Goal: Task Accomplishment & Management: Use online tool/utility

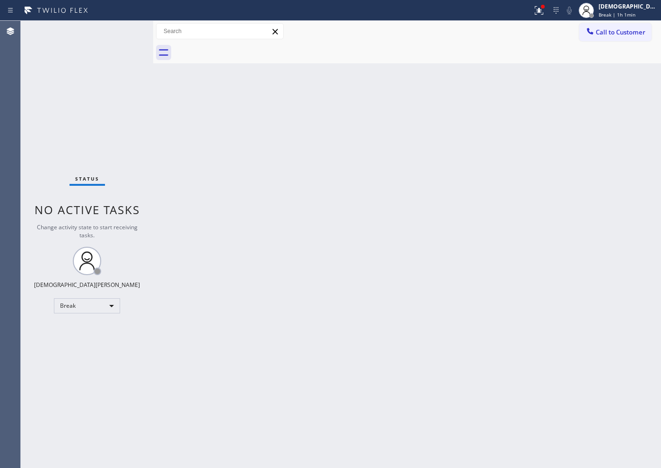
click at [61, 107] on div "Status No active tasks Change activity state to start receiving tasks. Christia…" at bounding box center [87, 244] width 132 height 447
click at [95, 309] on div "Break" at bounding box center [87, 305] width 66 height 15
click at [91, 329] on li "Available" at bounding box center [86, 330] width 64 height 11
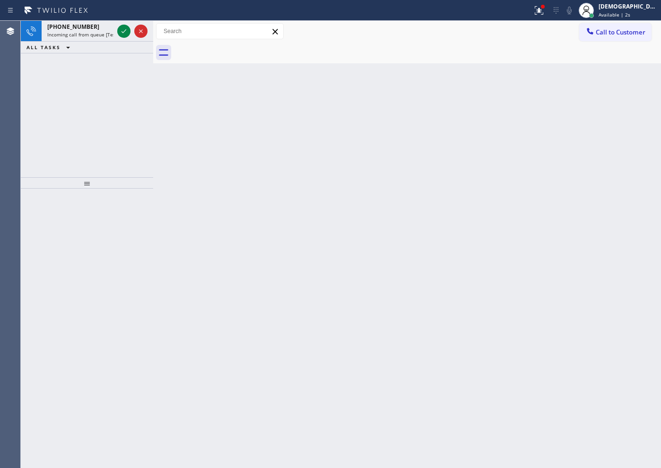
click at [88, 97] on div "[PHONE_NUMBER] Incoming call from queue [Test] All ALL TASKS ALL TASKS ACTIVE T…" at bounding box center [87, 99] width 132 height 156
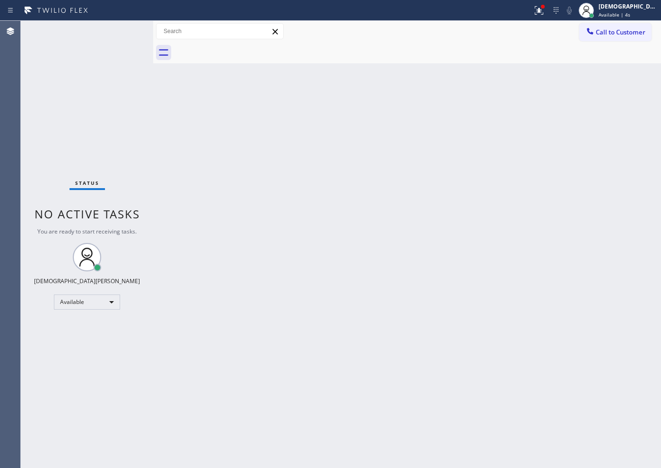
click at [120, 32] on div "Status No active tasks You are ready to start receiving tasks. Christian Cinco …" at bounding box center [87, 244] width 132 height 447
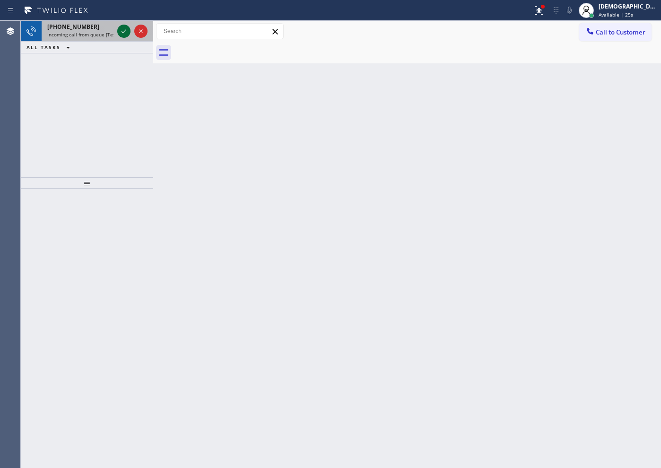
click at [125, 31] on icon at bounding box center [123, 31] width 11 height 11
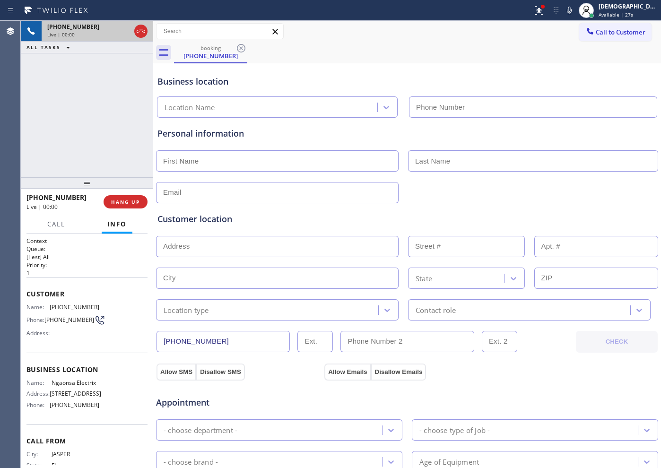
type input "[PHONE_NUMBER]"
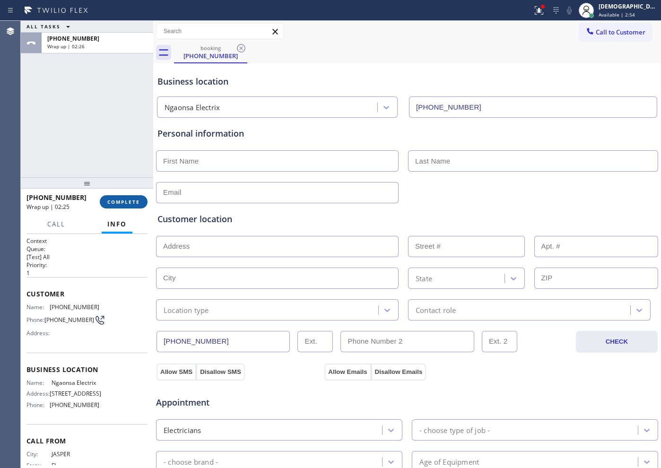
click at [115, 199] on span "COMPLETE" at bounding box center [123, 201] width 33 height 7
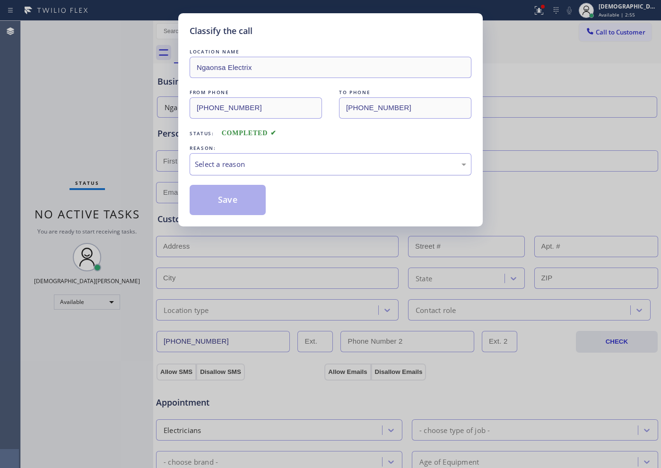
click at [239, 164] on div "Select a reason" at bounding box center [330, 164] width 271 height 11
click at [225, 202] on button "Save" at bounding box center [227, 200] width 76 height 30
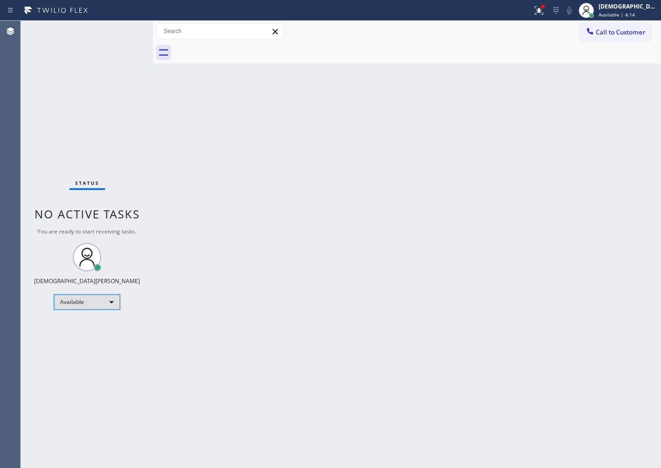
click at [107, 304] on div "Available" at bounding box center [87, 301] width 66 height 15
click at [97, 335] on li "Unavailable" at bounding box center [86, 338] width 64 height 11
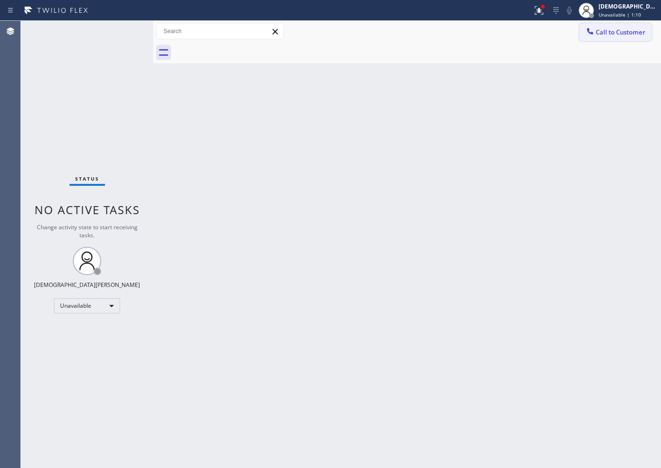
click at [614, 36] on span "Call to Customer" at bounding box center [620, 32] width 50 height 9
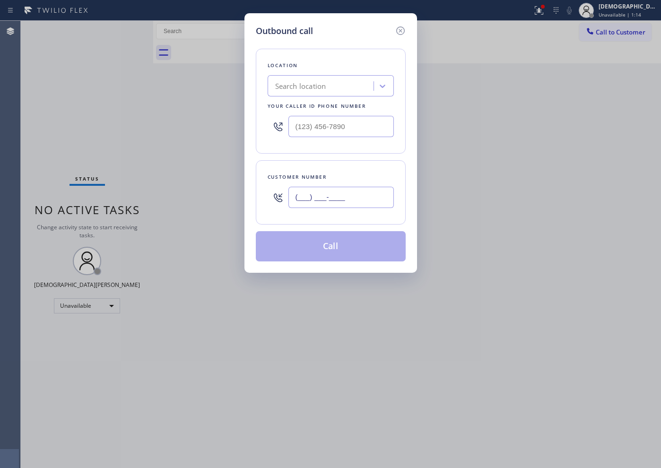
click at [342, 199] on input "(___) ___-____" at bounding box center [340, 197] width 105 height 21
paste input "415) 707-6345"
type input "[PHONE_NUMBER]"
click at [336, 126] on input "(___) ___-____" at bounding box center [340, 126] width 105 height 21
paste input "844) 901-1623"
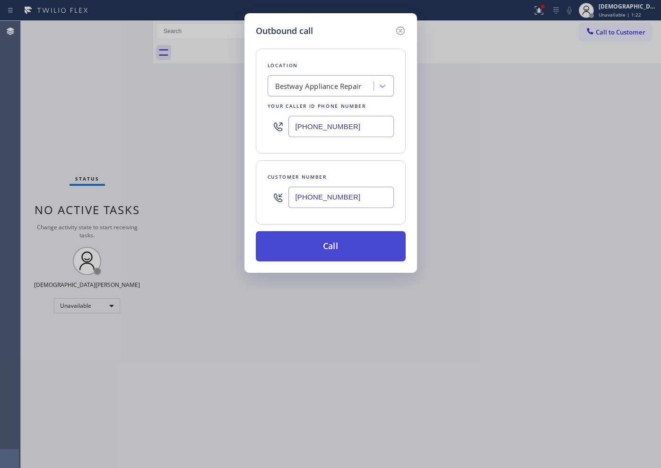
type input "[PHONE_NUMBER]"
click at [350, 246] on button "Call" at bounding box center [331, 246] width 150 height 30
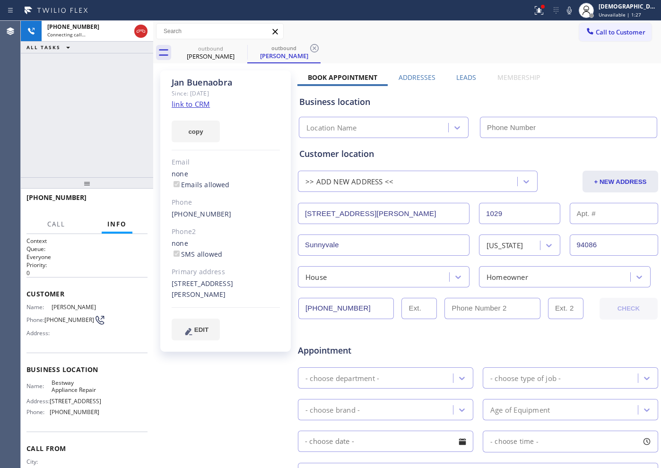
type input "[PHONE_NUMBER]"
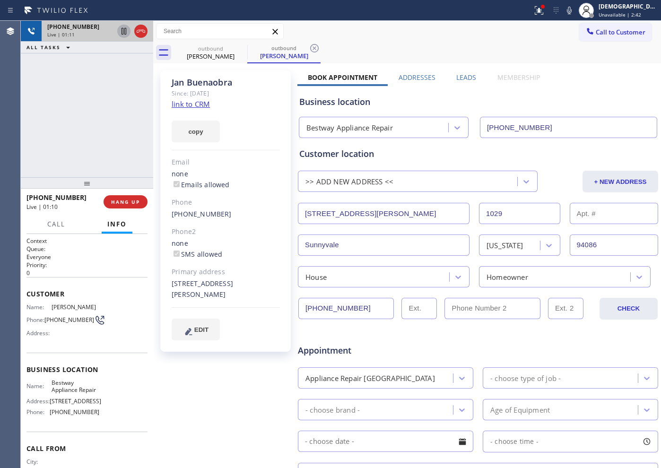
click at [122, 31] on icon at bounding box center [123, 31] width 5 height 7
click at [124, 33] on icon at bounding box center [123, 31] width 7 height 7
click at [138, 34] on div "Live | 03:19" at bounding box center [97, 34] width 100 height 7
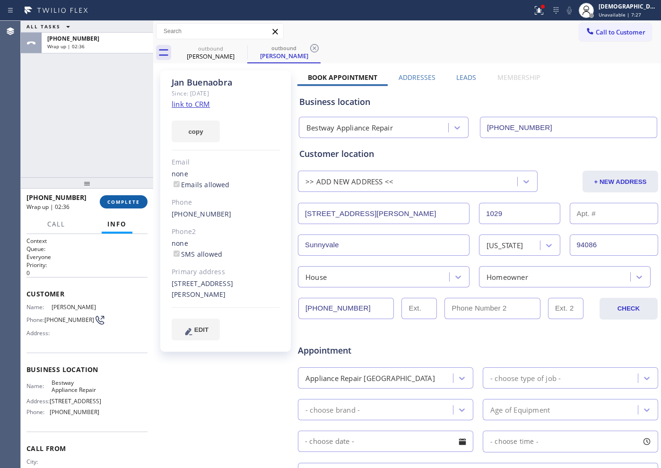
click at [132, 206] on button "COMPLETE" at bounding box center [124, 201] width 48 height 13
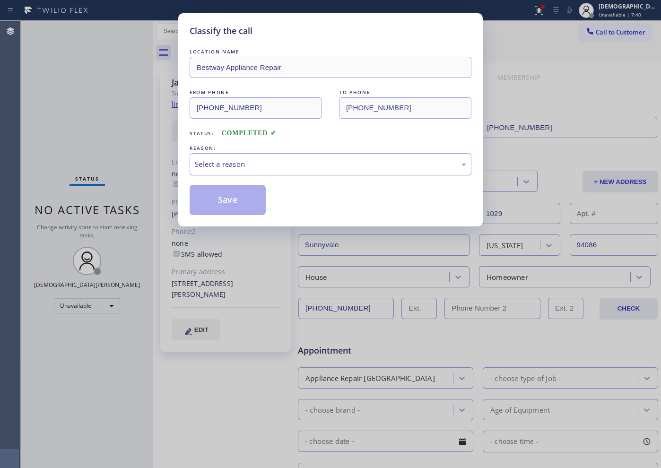
click at [245, 160] on div "Select a reason" at bounding box center [330, 164] width 271 height 11
drag, startPoint x: 238, startPoint y: 195, endPoint x: 289, endPoint y: 202, distance: 51.1
click at [280, 180] on div "LOCATION NAME Bestway Appliance Repair FROM PHONE [PHONE_NUMBER] TO PHONE [PHON…" at bounding box center [330, 131] width 282 height 168
click at [286, 165] on div "Not Booked - All other reasons" at bounding box center [330, 164] width 271 height 11
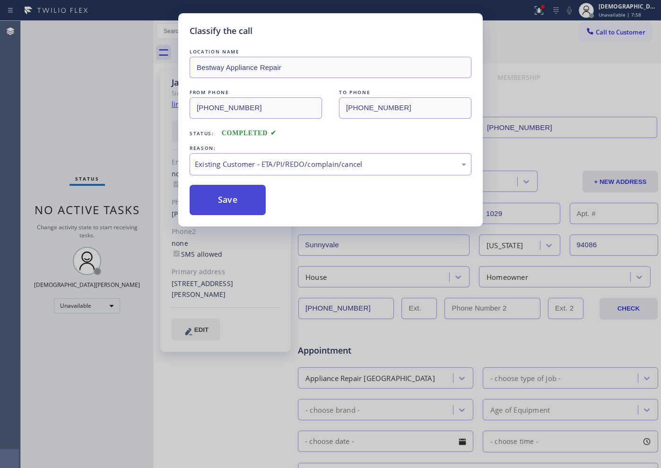
click at [252, 211] on button "Save" at bounding box center [227, 200] width 76 height 30
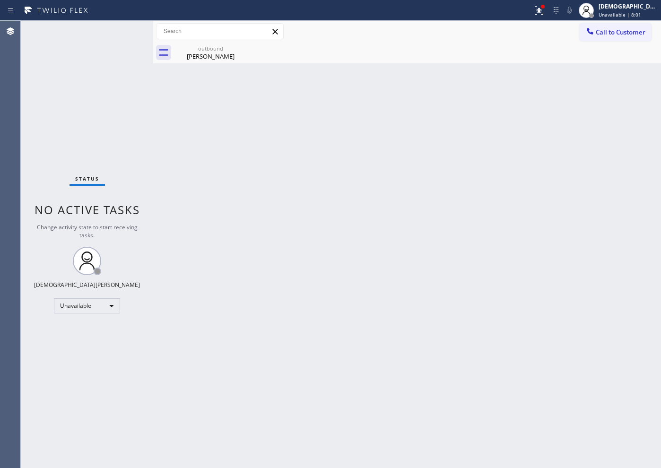
drag, startPoint x: 117, startPoint y: 316, endPoint x: 112, endPoint y: 313, distance: 5.9
click at [114, 315] on div "Status No active tasks Change activity state to start receiving tasks. [PERSON_…" at bounding box center [87, 244] width 132 height 447
click at [108, 310] on div "Unavailable" at bounding box center [87, 305] width 66 height 15
click at [99, 328] on li "Available" at bounding box center [86, 330] width 64 height 11
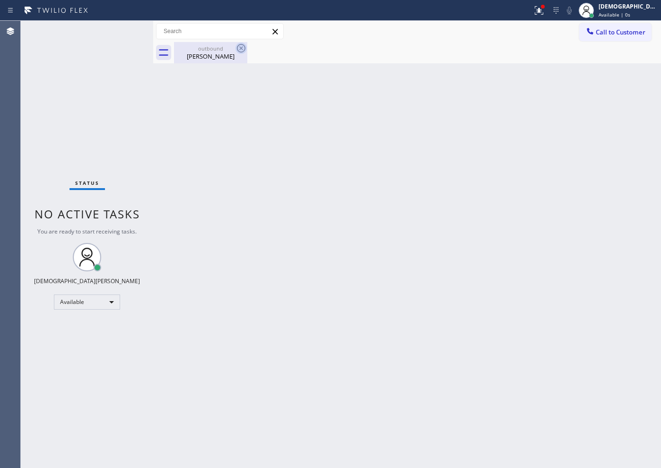
click at [242, 47] on icon at bounding box center [240, 48] width 11 height 11
click at [240, 50] on icon at bounding box center [240, 48] width 11 height 11
click at [228, 51] on div "outbound" at bounding box center [210, 48] width 71 height 7
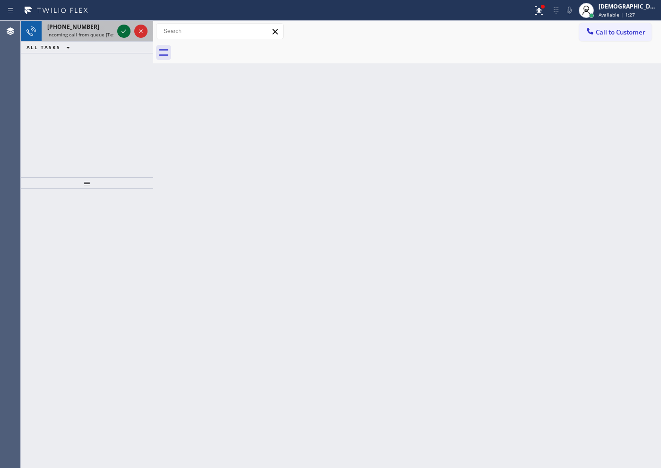
click at [126, 30] on icon at bounding box center [123, 31] width 11 height 11
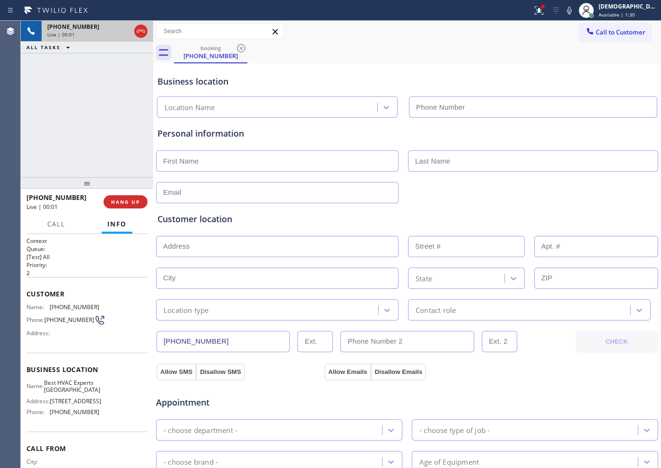
type input "[PHONE_NUMBER]"
click at [143, 34] on icon at bounding box center [140, 31] width 11 height 11
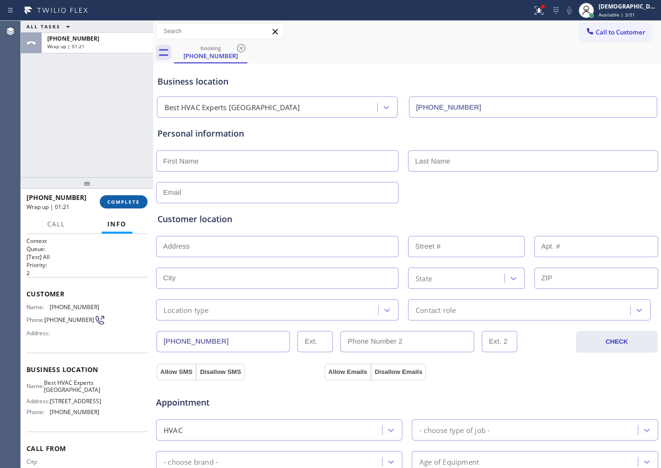
click at [130, 206] on button "COMPLETE" at bounding box center [124, 201] width 48 height 13
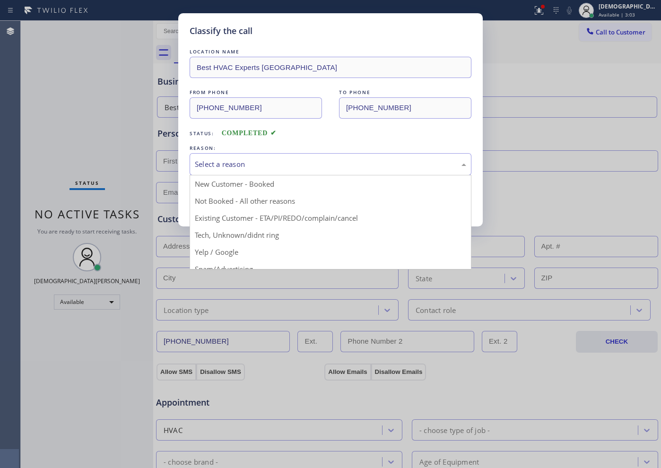
click at [255, 165] on div "Select a reason" at bounding box center [330, 164] width 271 height 11
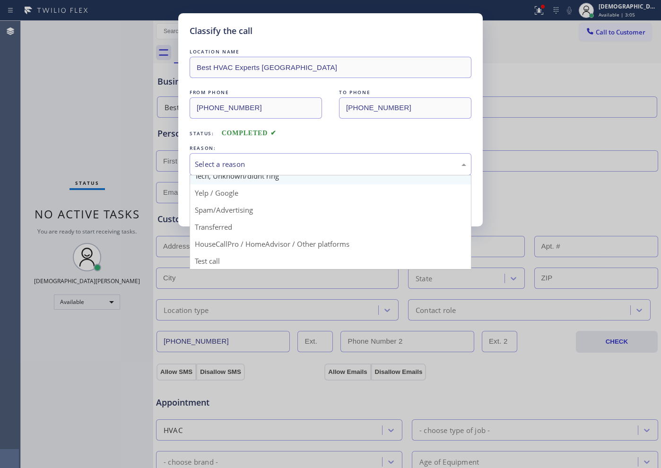
scroll to position [60, 0]
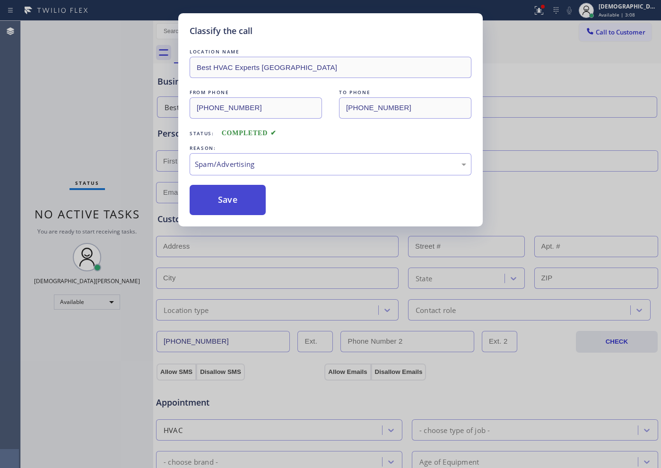
click at [233, 211] on button "Save" at bounding box center [227, 200] width 76 height 30
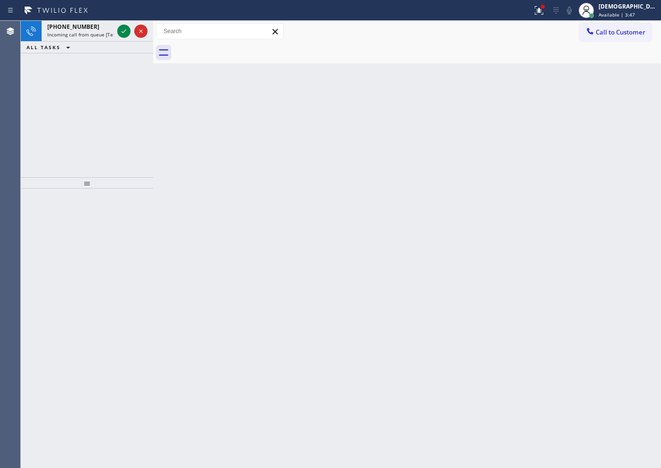
click at [82, 103] on div "[PHONE_NUMBER] Incoming call from queue [Test] All ALL TASKS ALL TASKS ACTIVE T…" at bounding box center [87, 99] width 132 height 156
click at [126, 32] on icon at bounding box center [123, 31] width 11 height 11
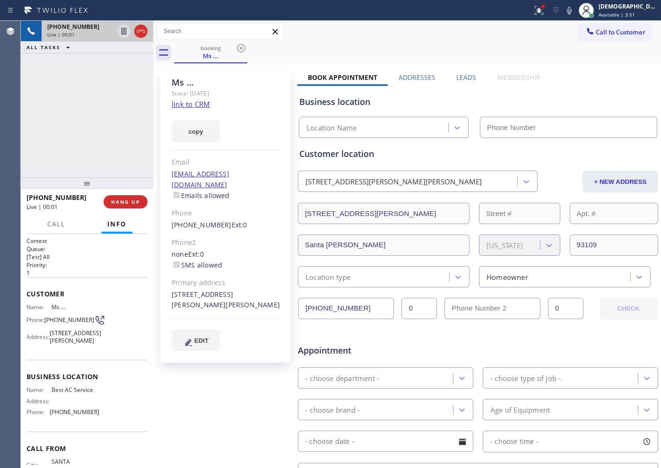
type input "[PHONE_NUMBER]"
click at [186, 106] on link "link to CRM" at bounding box center [191, 103] width 38 height 9
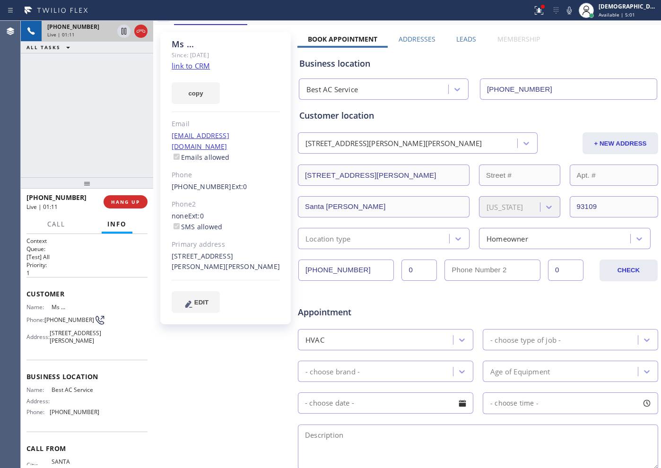
scroll to position [59, 0]
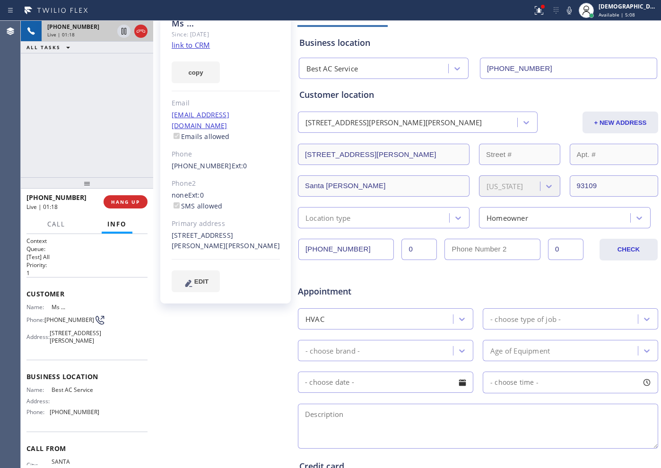
click at [95, 83] on div "[PHONE_NUMBER] Live | 01:18 ALL TASKS ALL TASKS ACTIVE TASKS TASKS IN WRAP UP" at bounding box center [87, 99] width 132 height 156
click at [123, 32] on icon at bounding box center [123, 31] width 5 height 7
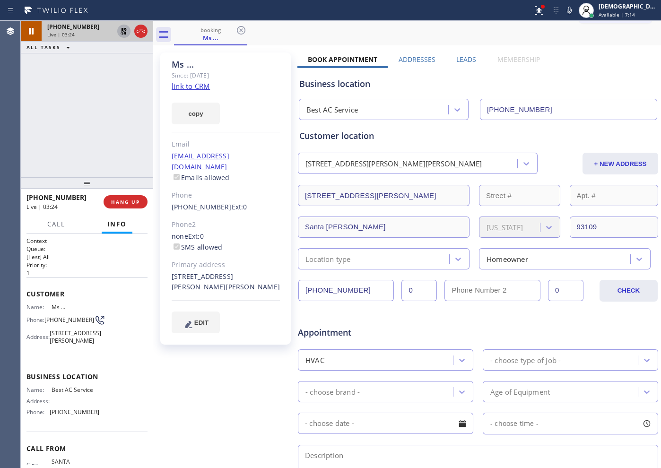
scroll to position [0, 0]
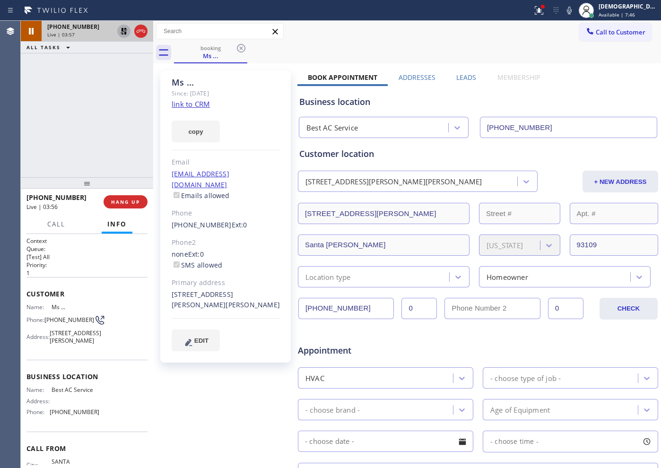
click at [124, 34] on icon at bounding box center [123, 31] width 11 height 11
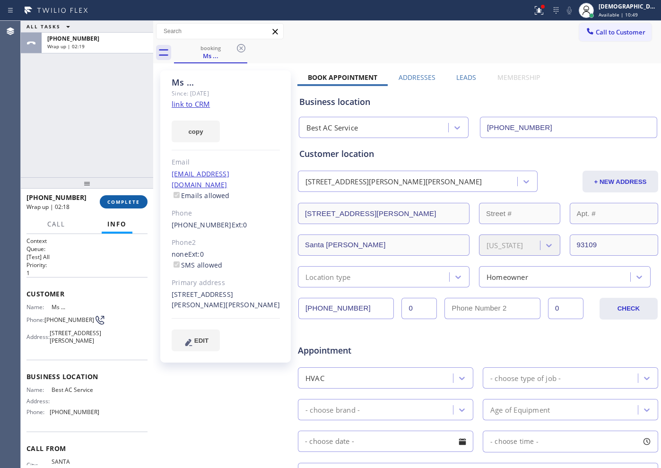
click at [137, 208] on button "COMPLETE" at bounding box center [124, 201] width 48 height 13
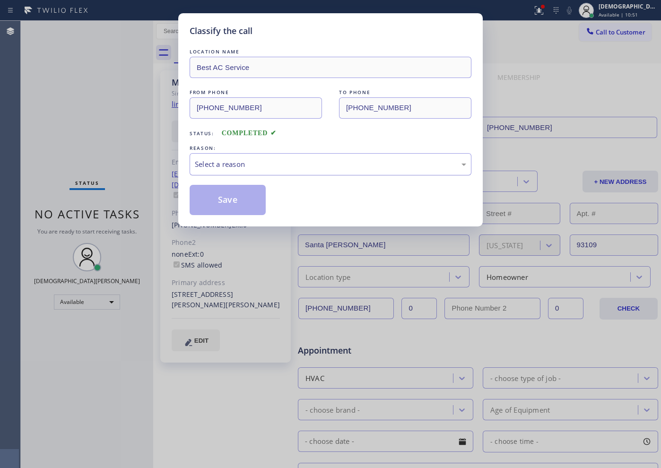
click at [264, 167] on div "Select a reason" at bounding box center [330, 164] width 271 height 11
click at [244, 163] on div "Not Booked - All other reasons" at bounding box center [330, 164] width 271 height 11
click at [230, 189] on button "Save" at bounding box center [227, 200] width 76 height 30
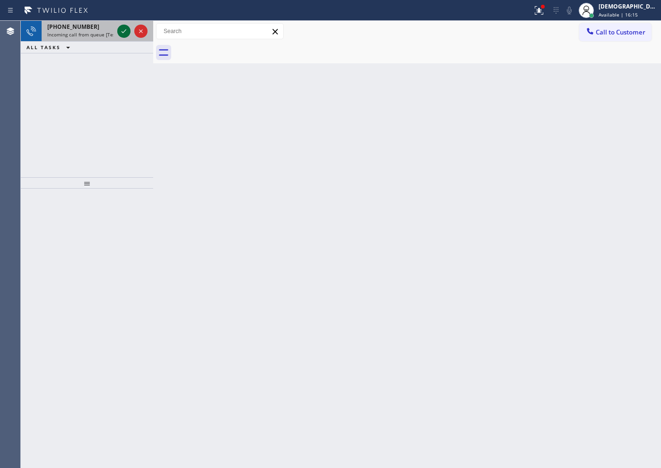
click at [123, 33] on icon at bounding box center [123, 31] width 11 height 11
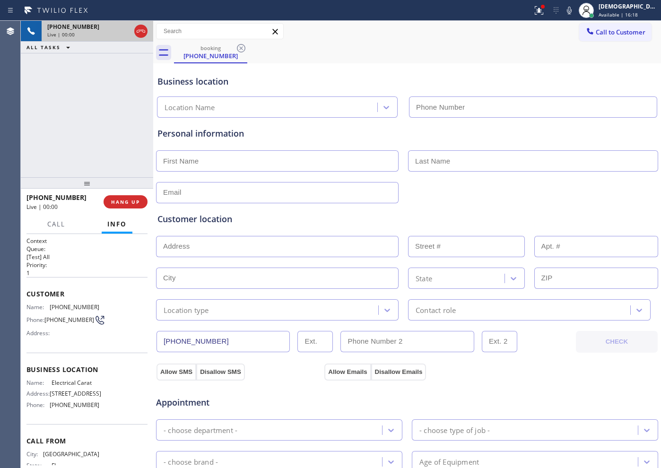
type input "[PHONE_NUMBER]"
click at [97, 105] on div "[PHONE_NUMBER] Live | 00:08 ALL TASKS ALL TASKS ACTIVE TASKS TASKS IN WRAP UP" at bounding box center [87, 99] width 132 height 156
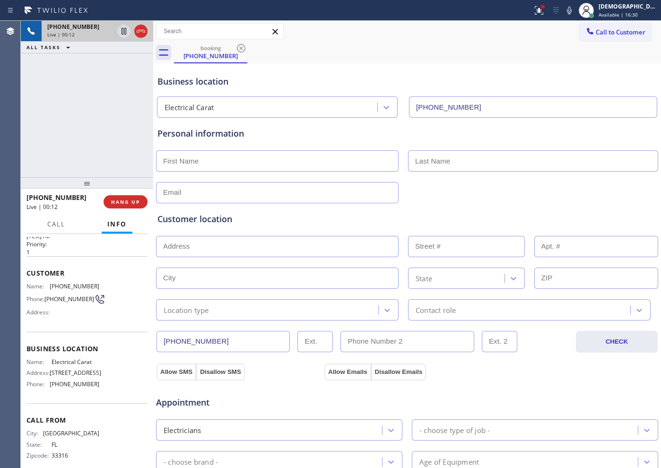
scroll to position [41, 0]
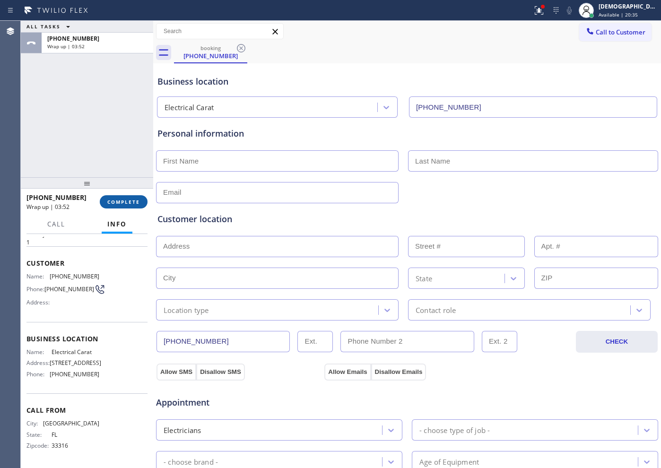
click at [139, 199] on span "COMPLETE" at bounding box center [123, 201] width 33 height 7
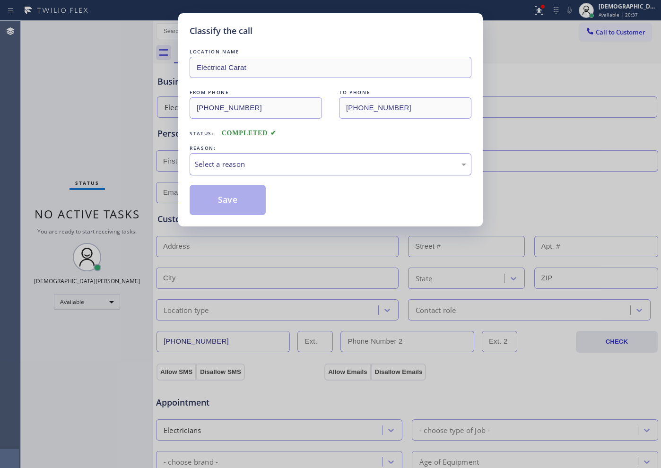
click at [266, 171] on div "Select a reason" at bounding box center [330, 164] width 282 height 22
click at [241, 196] on button "Save" at bounding box center [227, 200] width 76 height 30
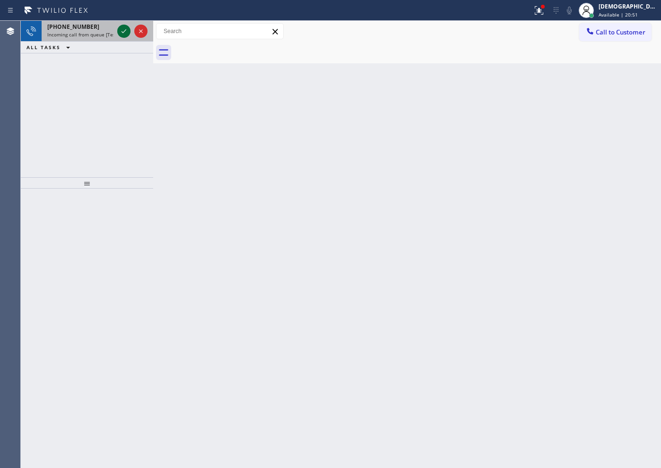
click at [120, 28] on icon at bounding box center [123, 31] width 11 height 11
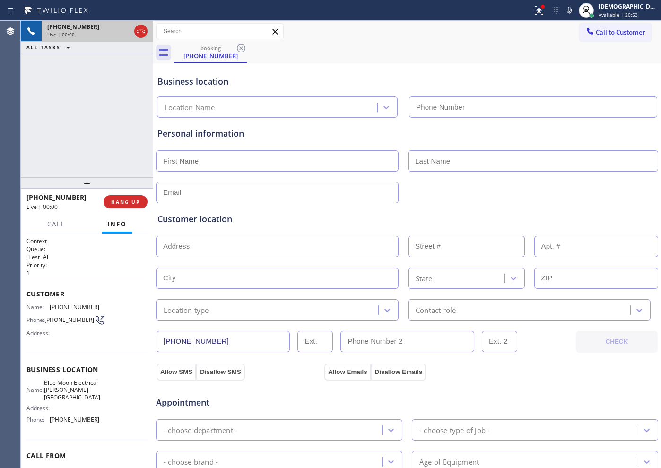
type input "[PHONE_NUMBER]"
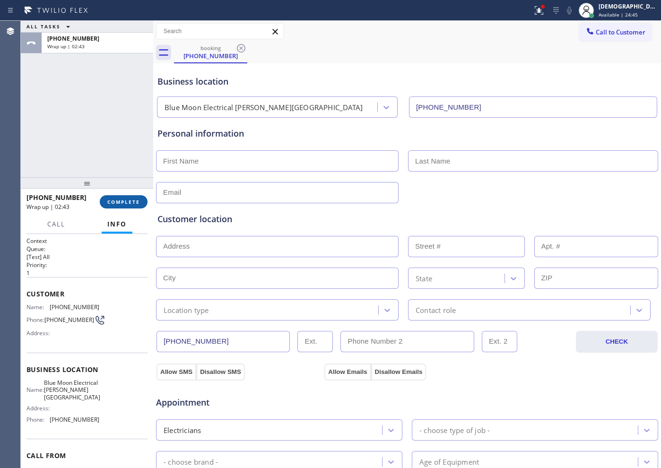
click at [130, 196] on button "COMPLETE" at bounding box center [124, 201] width 48 height 13
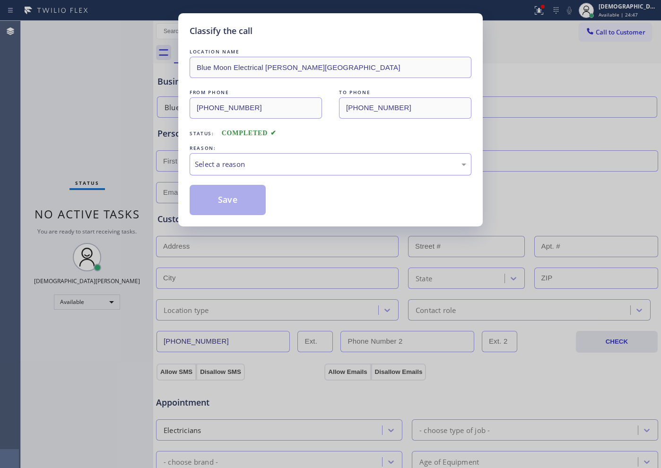
click at [263, 169] on div "Select a reason" at bounding box center [330, 164] width 271 height 11
click at [254, 198] on button "Save" at bounding box center [227, 200] width 76 height 30
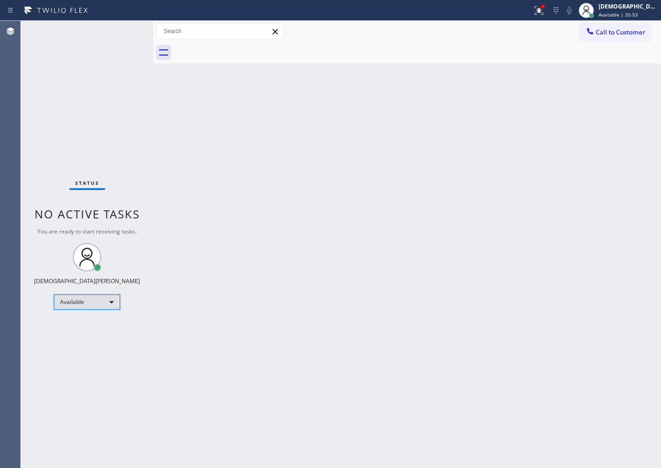
click at [74, 301] on div "Available" at bounding box center [87, 301] width 66 height 15
click at [95, 350] on li "Break" at bounding box center [86, 350] width 64 height 11
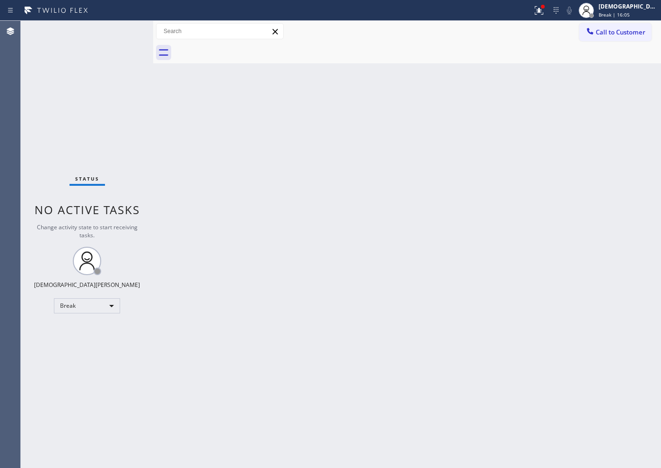
click at [80, 161] on div "Status No active tasks Change activity state to start receiving tasks. Christia…" at bounding box center [87, 244] width 132 height 447
click at [100, 305] on div "Break" at bounding box center [87, 305] width 66 height 15
click at [96, 335] on li "Available" at bounding box center [86, 330] width 64 height 11
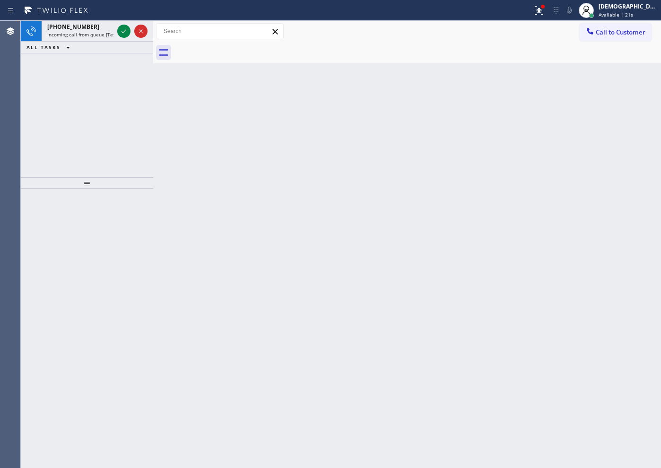
click at [102, 97] on div "[PHONE_NUMBER] Incoming call from queue [Test] All ALL TASKS ALL TASKS ACTIVE T…" at bounding box center [87, 99] width 132 height 156
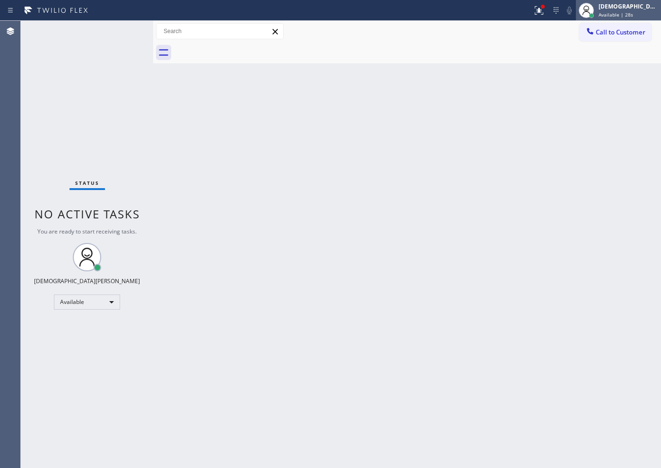
click at [614, 15] on div "[DEMOGRAPHIC_DATA] Cinco Available | 28s" at bounding box center [628, 10] width 64 height 17
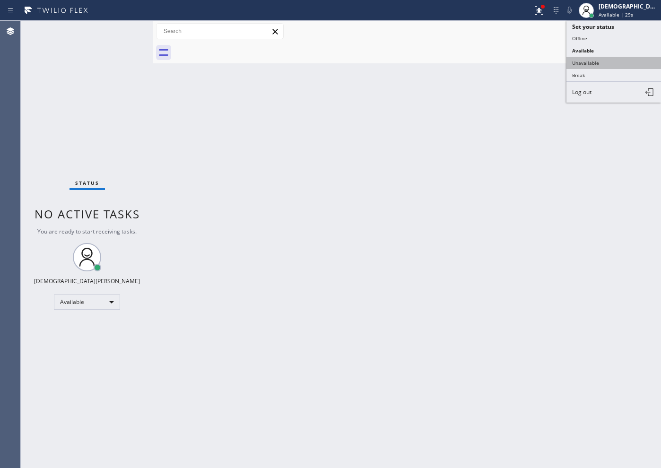
click at [611, 58] on button "Unavailable" at bounding box center [613, 63] width 95 height 12
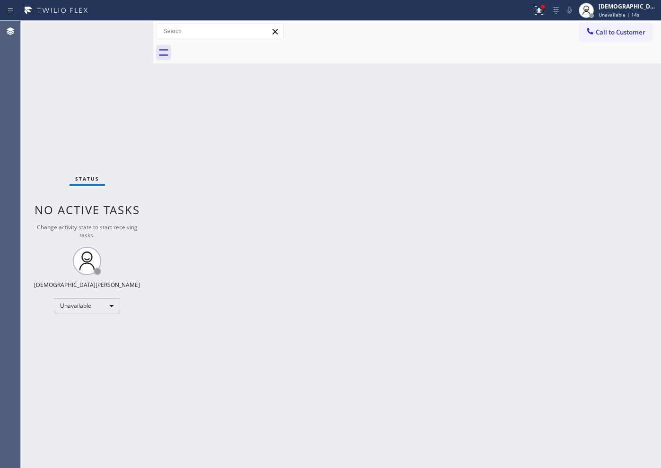
click at [79, 61] on div "Status No active tasks Change activity state to start receiving tasks. [PERSON_…" at bounding box center [87, 244] width 132 height 447
click at [611, 37] on button "Call to Customer" at bounding box center [615, 32] width 72 height 18
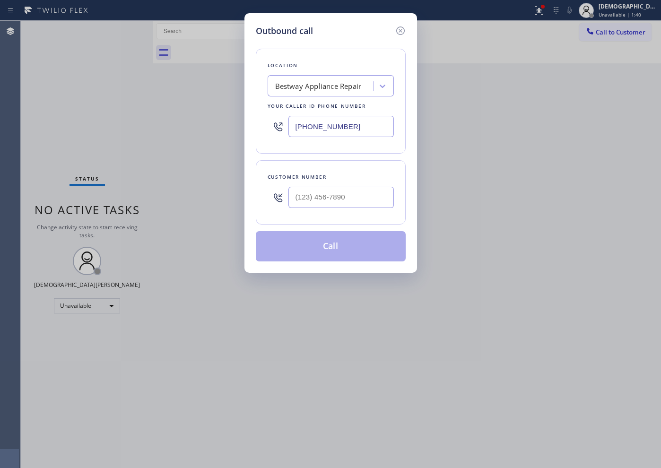
drag, startPoint x: 79, startPoint y: 151, endPoint x: 87, endPoint y: 150, distance: 8.5
click at [79, 150] on div "Outbound call Location Bestway Appliance Repair Your caller id phone number [PH…" at bounding box center [330, 234] width 661 height 468
click at [347, 125] on input "[PHONE_NUMBER]" at bounding box center [340, 126] width 105 height 21
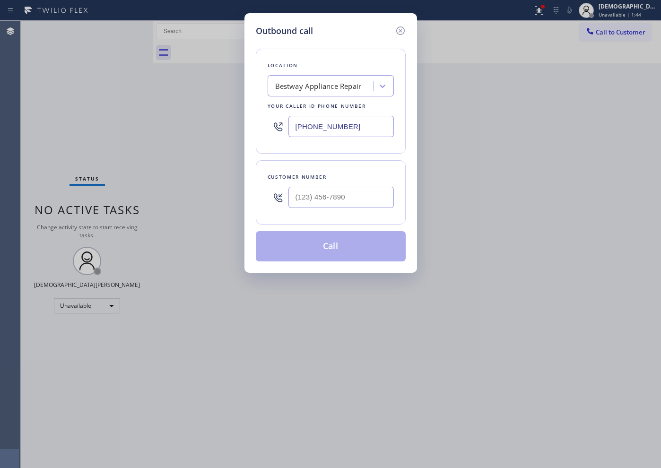
paste input "text"
type input "[PHONE_NUMBER]"
click at [97, 112] on div "Outbound call Location Bestway Appliance Repair Your caller id phone number [PH…" at bounding box center [330, 234] width 661 height 468
click at [339, 195] on input "(___) ___-____" at bounding box center [340, 197] width 105 height 21
paste input "415) 317-2077"
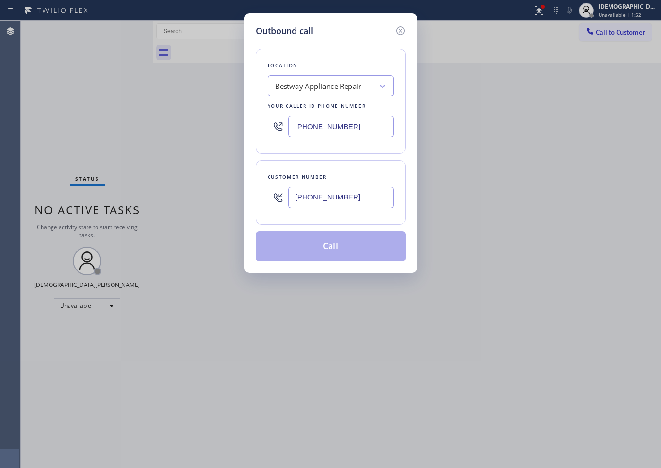
type input "[PHONE_NUMBER]"
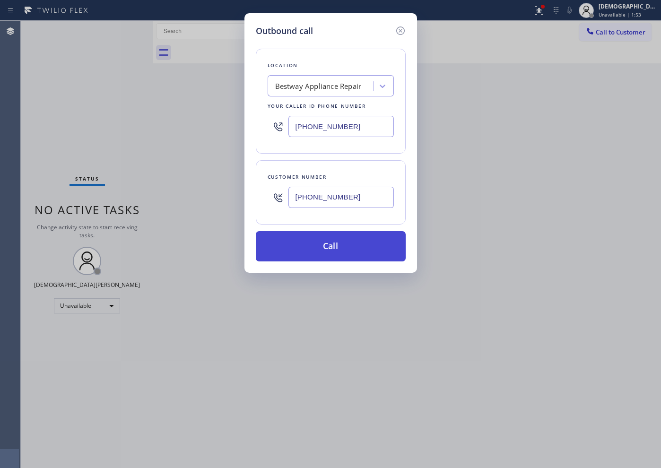
click at [353, 247] on button "Call" at bounding box center [331, 246] width 150 height 30
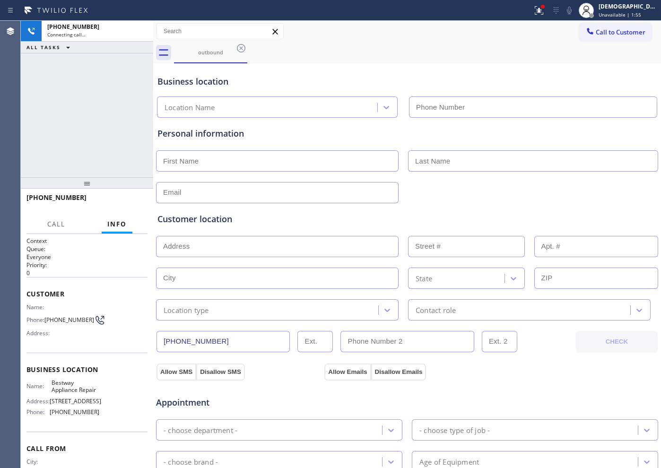
type input "[PHONE_NUMBER]"
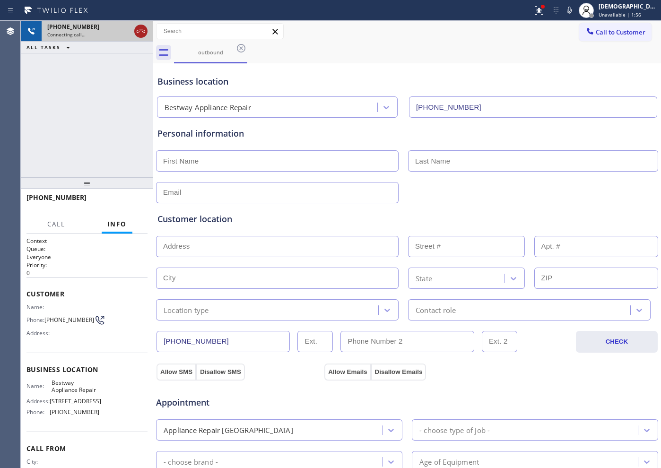
click at [142, 30] on icon at bounding box center [140, 31] width 11 height 11
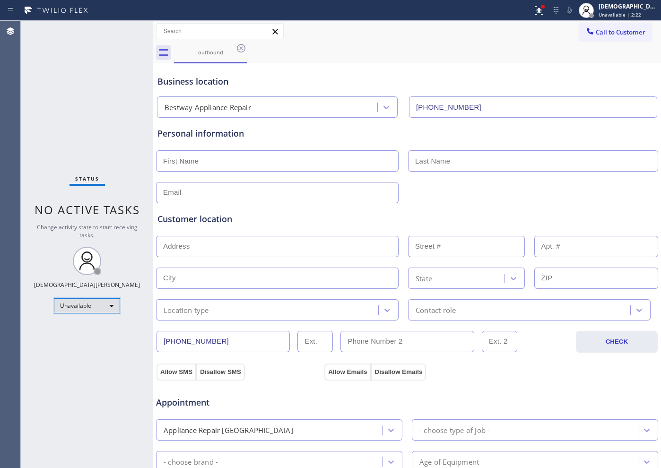
click at [85, 309] on div "Unavailable" at bounding box center [87, 305] width 66 height 15
drag, startPoint x: 88, startPoint y: 328, endPoint x: 417, endPoint y: 347, distance: 329.9
click at [88, 328] on li "Available" at bounding box center [86, 330] width 64 height 11
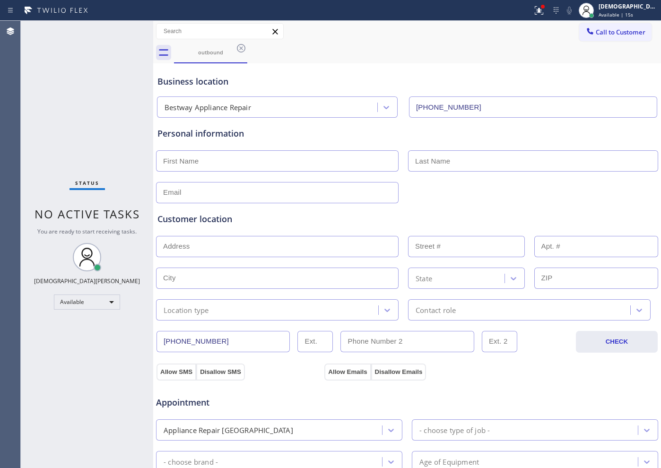
click at [72, 103] on div "Status No active tasks You are ready to start receiving tasks. Christian Cinco …" at bounding box center [87, 244] width 132 height 447
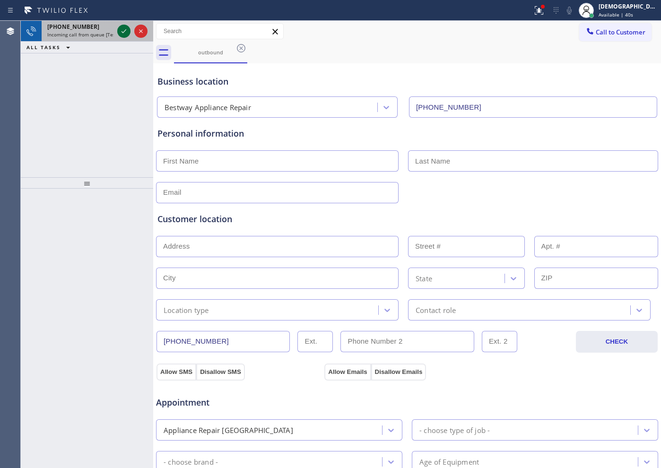
click at [128, 31] on icon at bounding box center [123, 31] width 11 height 11
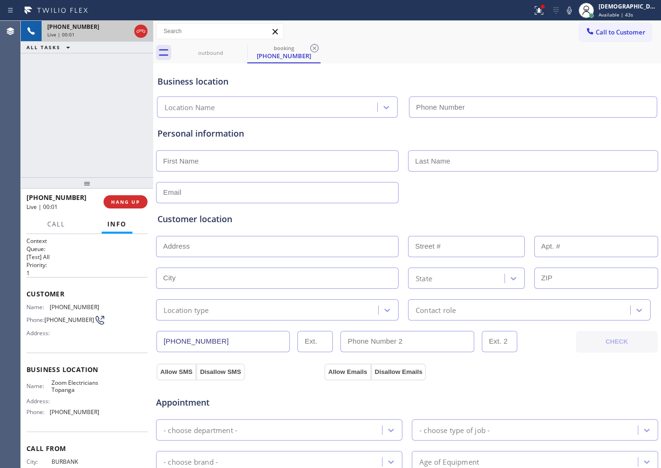
type input "[PHONE_NUMBER]"
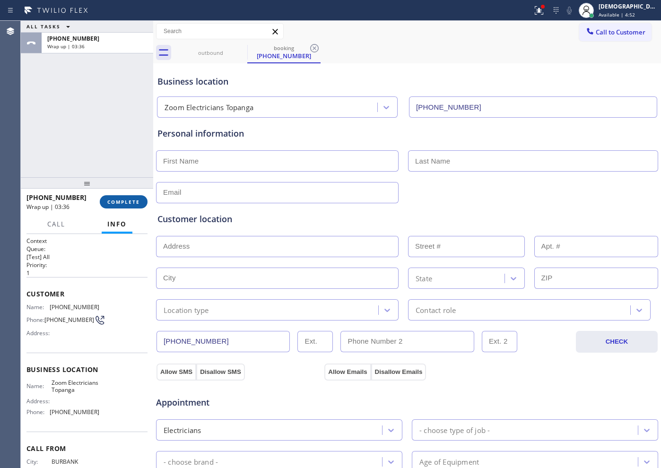
click at [133, 203] on span "COMPLETE" at bounding box center [123, 201] width 33 height 7
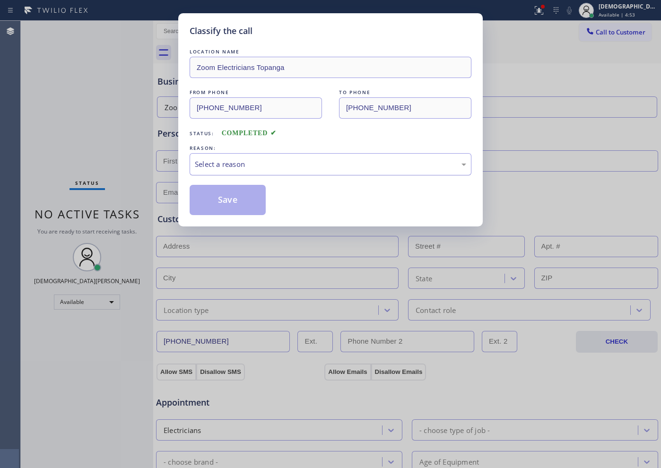
click at [310, 166] on div "Select a reason" at bounding box center [330, 164] width 271 height 11
click at [252, 196] on button "Save" at bounding box center [227, 200] width 76 height 30
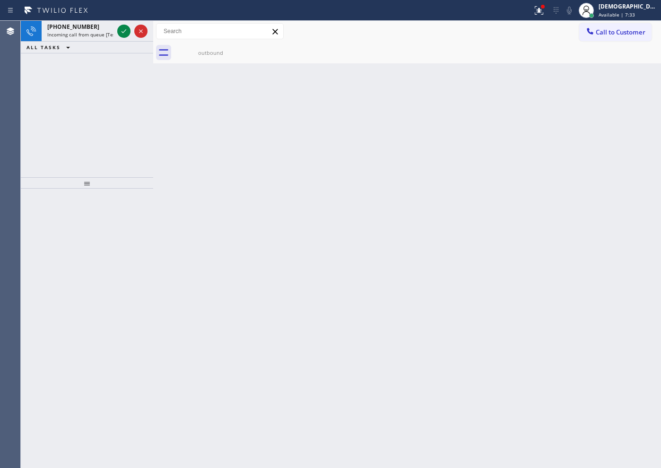
drag, startPoint x: 76, startPoint y: 65, endPoint x: 116, endPoint y: 51, distance: 42.6
click at [77, 66] on div "[PHONE_NUMBER] Incoming call from queue [Test] All ALL TASKS ALL TASKS ACTIVE T…" at bounding box center [87, 99] width 132 height 156
click at [123, 34] on icon at bounding box center [123, 31] width 11 height 11
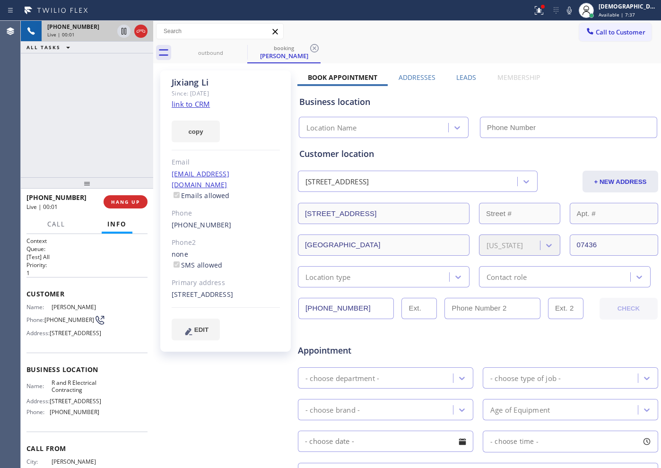
type input "[PHONE_NUMBER]"
click at [188, 107] on link "link to CRM" at bounding box center [191, 103] width 38 height 9
click at [142, 35] on icon at bounding box center [140, 31] width 11 height 11
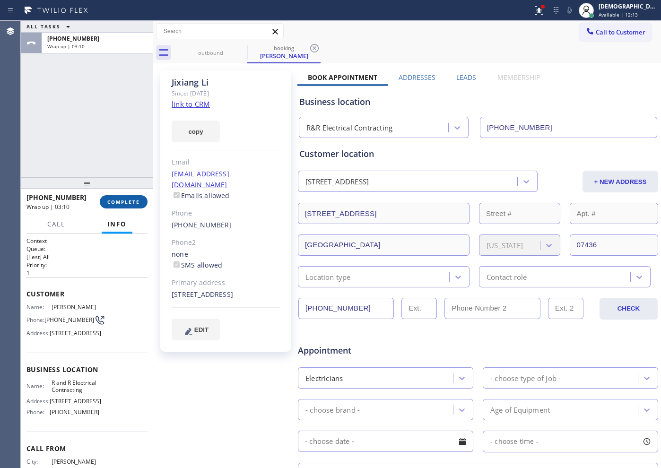
click at [111, 199] on span "COMPLETE" at bounding box center [123, 201] width 33 height 7
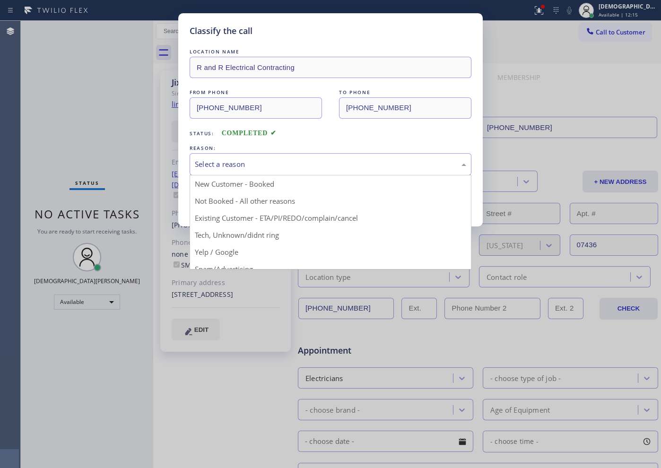
click at [281, 161] on div "Select a reason" at bounding box center [330, 164] width 271 height 11
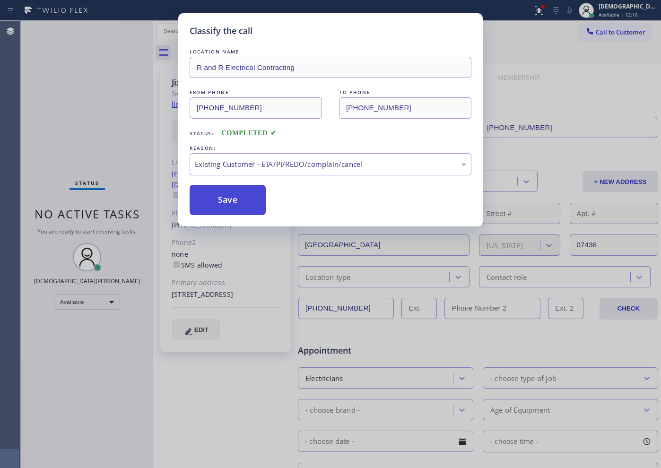
click at [255, 212] on button "Save" at bounding box center [227, 200] width 76 height 30
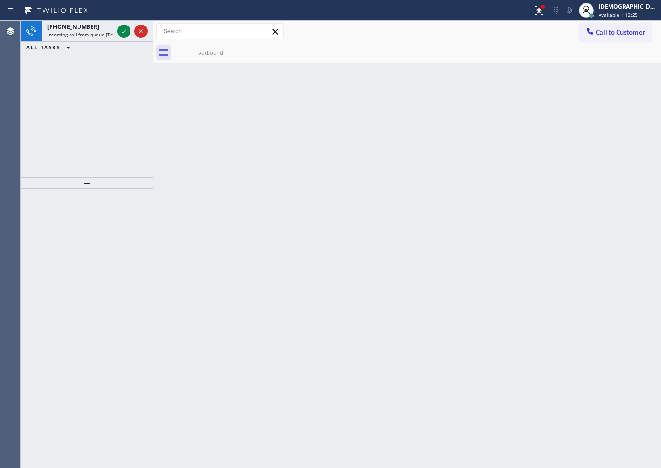
click at [66, 115] on div "[PHONE_NUMBER] Incoming call from queue [Test] All ALL TASKS ALL TASKS ACTIVE T…" at bounding box center [87, 99] width 132 height 156
click at [122, 33] on icon at bounding box center [123, 31] width 11 height 11
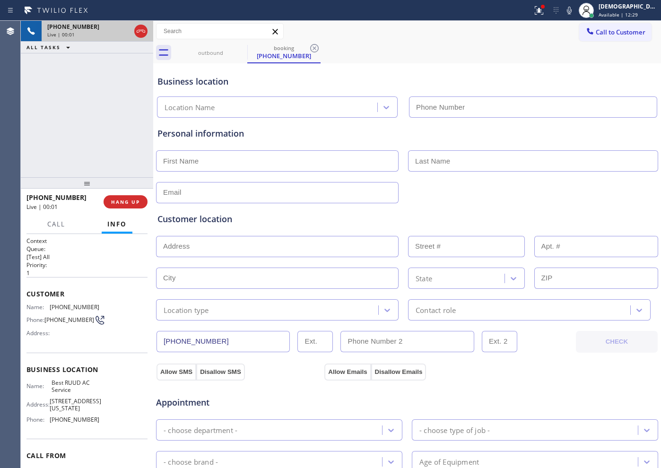
type input "[PHONE_NUMBER]"
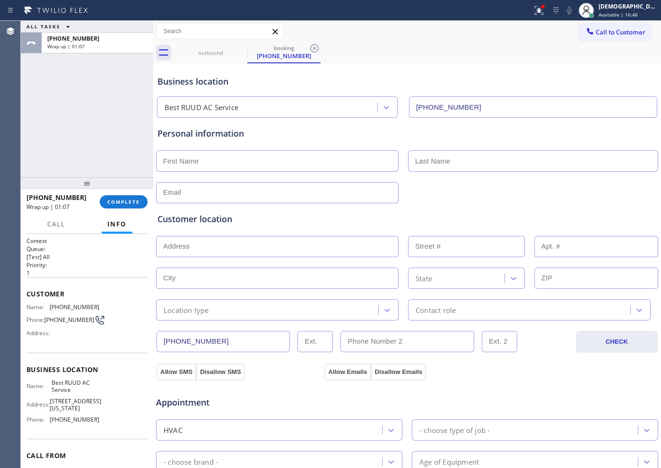
click at [198, 163] on input "text" at bounding box center [277, 160] width 242 height 21
type input "Mr"
click at [427, 163] on input "text" at bounding box center [533, 160] width 250 height 21
type input "...."
click at [379, 192] on input "text" at bounding box center [277, 192] width 242 height 21
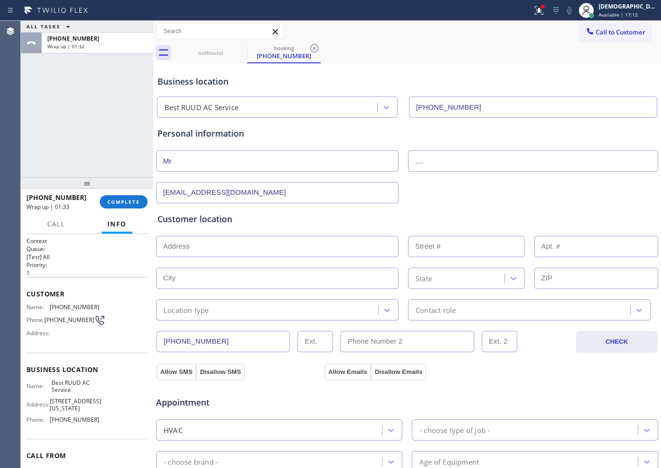
type input "[EMAIL_ADDRESS][DOMAIN_NAME]"
click at [275, 247] on input "text" at bounding box center [277, 246] width 242 height 21
paste input "Hesperia, CA 92345"
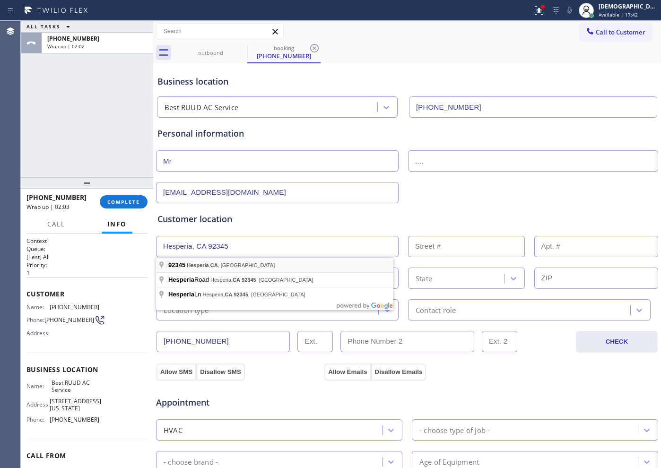
type input "Hesperia, CA 92345, [GEOGRAPHIC_DATA]"
type input "Hesperia"
type input "92345"
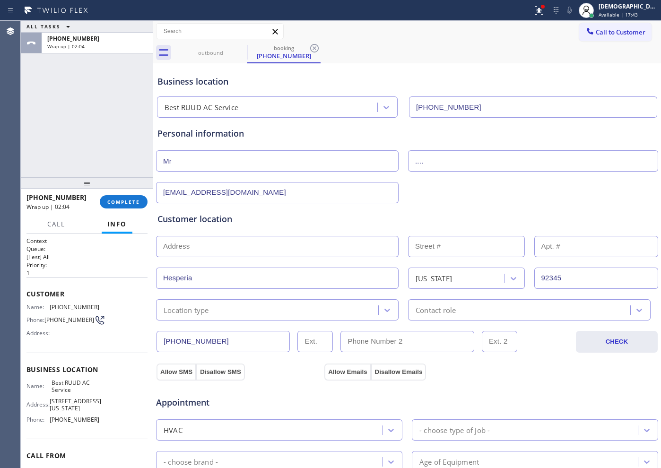
click at [257, 251] on input "text" at bounding box center [277, 246] width 242 height 21
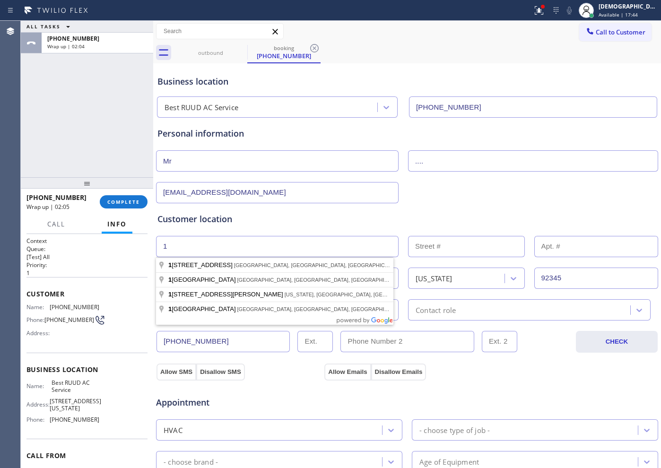
type input "1"
click at [420, 247] on input "1" at bounding box center [466, 246] width 117 height 21
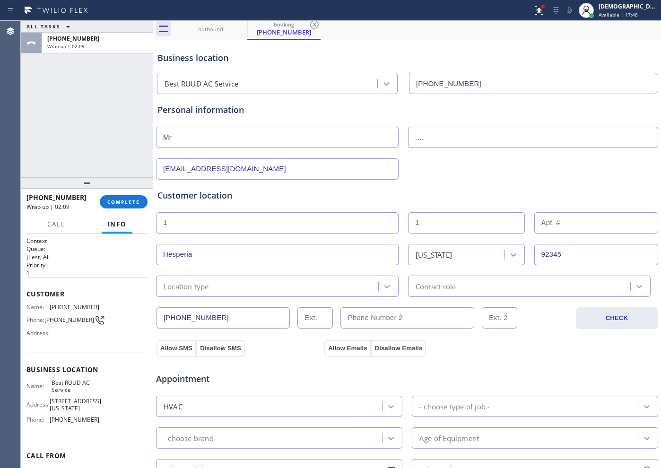
scroll to position [59, 0]
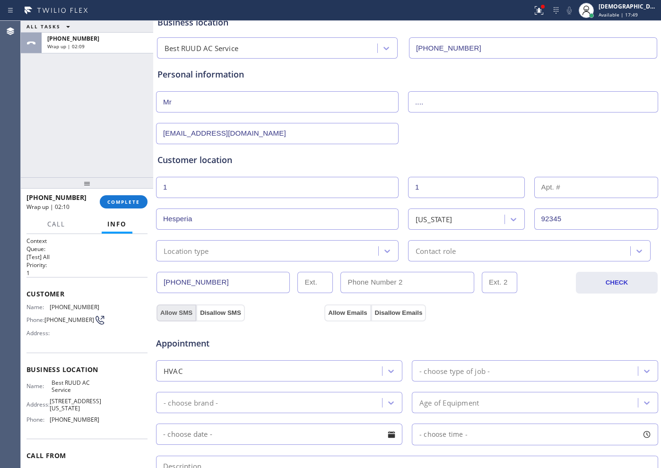
type input "1"
click at [171, 313] on button "Allow SMS" at bounding box center [176, 312] width 40 height 17
click at [336, 316] on button "Allow Emails" at bounding box center [347, 312] width 46 height 17
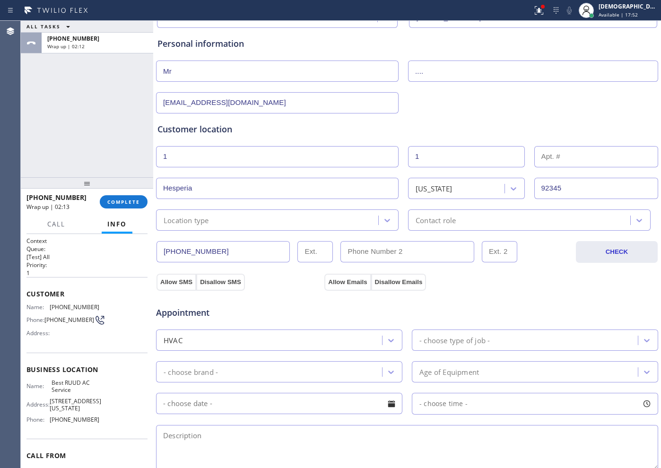
scroll to position [118, 0]
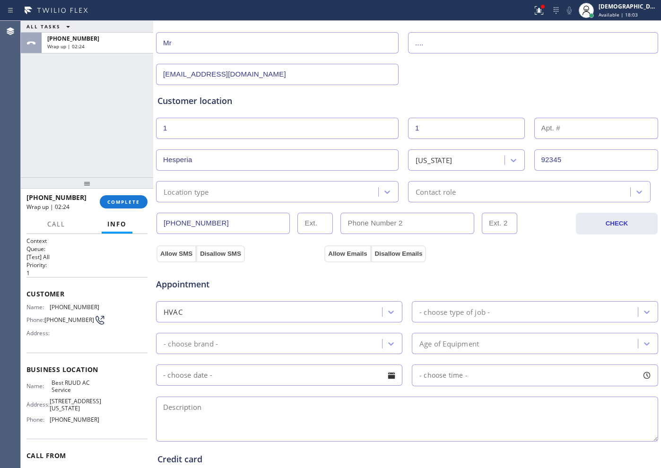
click at [438, 308] on div "- choose type of job -" at bounding box center [454, 311] width 70 height 11
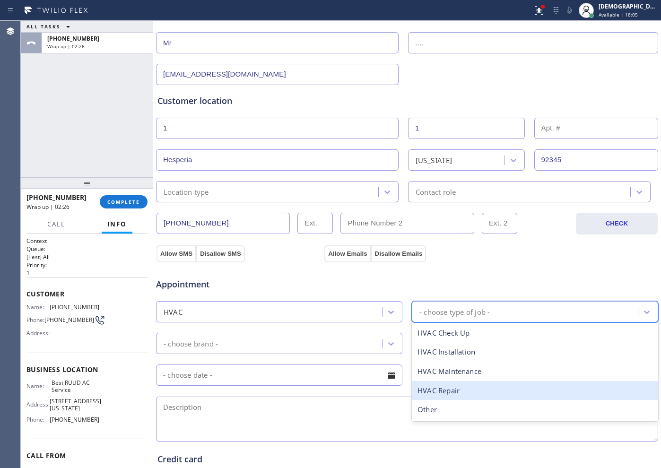
click at [455, 392] on div "HVAC Repair" at bounding box center [535, 390] width 246 height 19
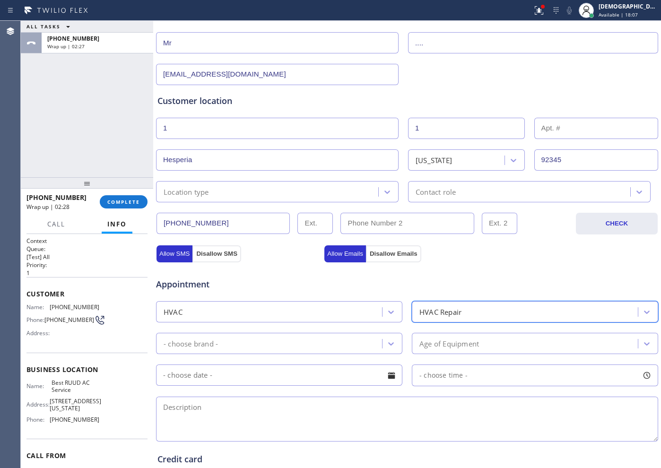
click at [260, 349] on div "- choose brand -" at bounding box center [270, 343] width 223 height 17
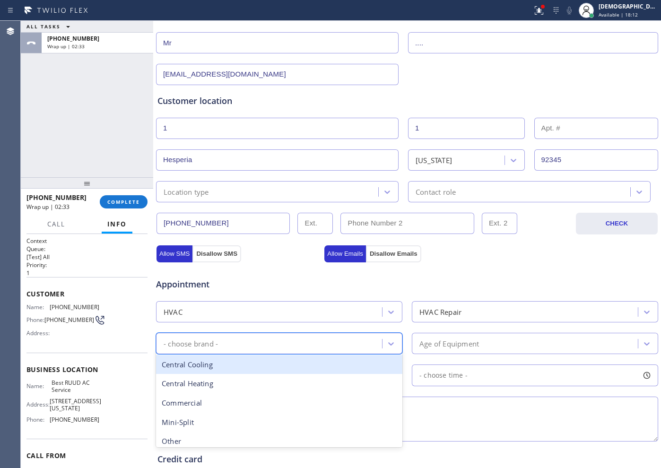
click at [274, 370] on div "Central Cooling" at bounding box center [279, 364] width 246 height 19
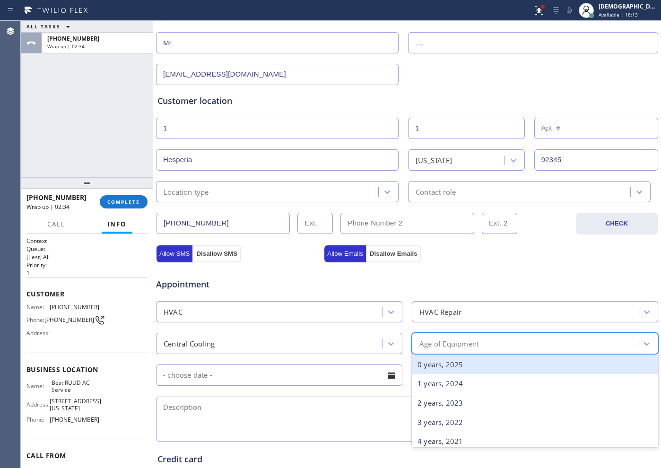
click at [448, 335] on div "Age of Equipment" at bounding box center [525, 343] width 223 height 17
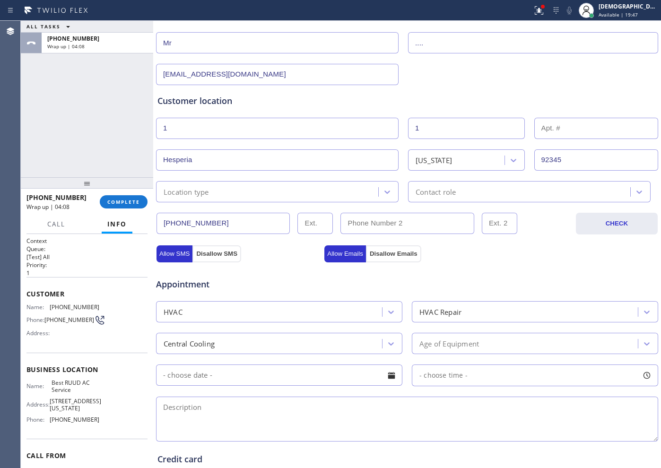
click at [52, 135] on div "ALL TASKS ALL TASKS ACTIVE TASKS TASKS IN WRAP UP [PHONE_NUMBER] Wrap up | 04:08" at bounding box center [87, 99] width 132 height 156
click at [99, 144] on div "ALL TASKS ALL TASKS ACTIVE TASKS TASKS IN WRAP UP [PHONE_NUMBER] Wrap up | 04:23" at bounding box center [87, 99] width 132 height 156
click at [68, 107] on div "ALL TASKS ALL TASKS ACTIVE TASKS TASKS IN WRAP UP [PHONE_NUMBER] Wrap up | 06:47" at bounding box center [87, 99] width 132 height 156
click at [127, 201] on span "COMPLETE" at bounding box center [123, 201] width 33 height 7
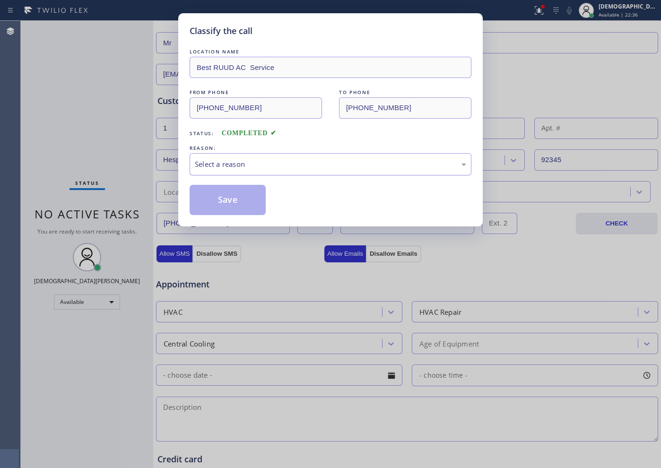
click at [241, 161] on div "Select a reason" at bounding box center [330, 164] width 271 height 11
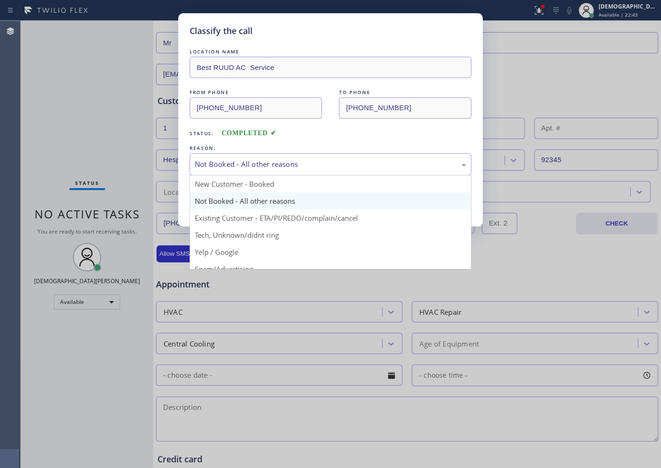
click at [275, 153] on div "Not Booked - All other reasons" at bounding box center [330, 164] width 282 height 22
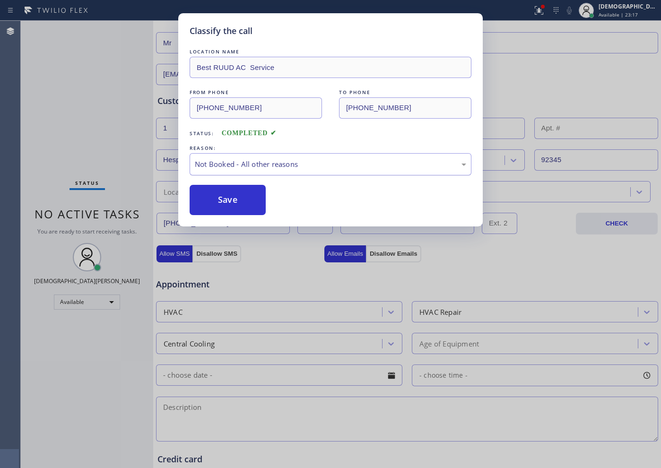
click at [300, 165] on div "Not Booked - All other reasons" at bounding box center [330, 164] width 271 height 11
click at [252, 206] on button "Save" at bounding box center [227, 200] width 76 height 30
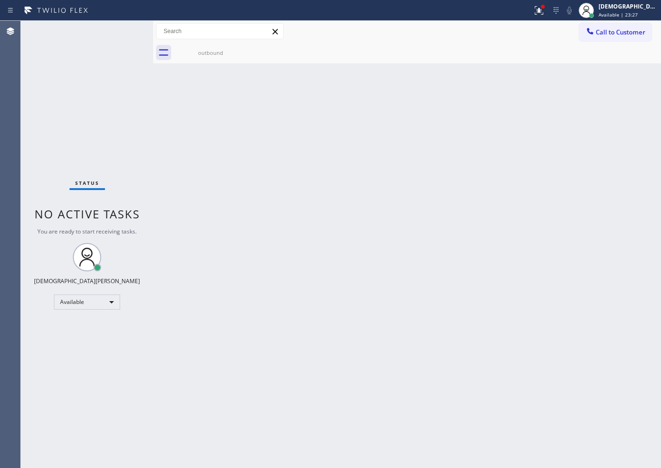
drag, startPoint x: 583, startPoint y: 313, endPoint x: 569, endPoint y: 322, distance: 17.0
click at [64, 91] on div "Status No active tasks You are ready to start receiving tasks. Christian Cinco …" at bounding box center [87, 244] width 132 height 447
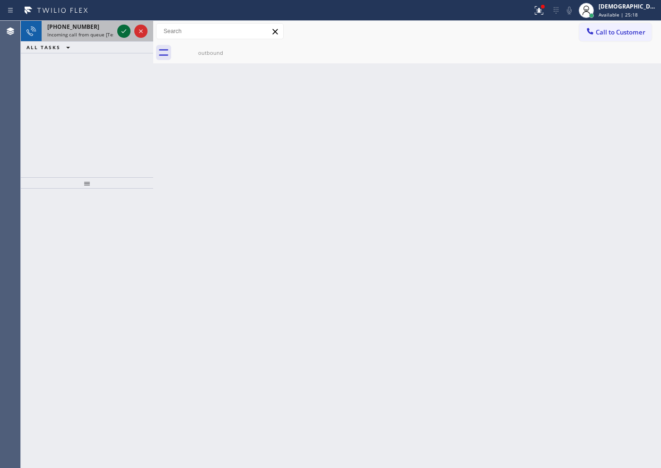
click at [126, 31] on icon at bounding box center [123, 31] width 11 height 11
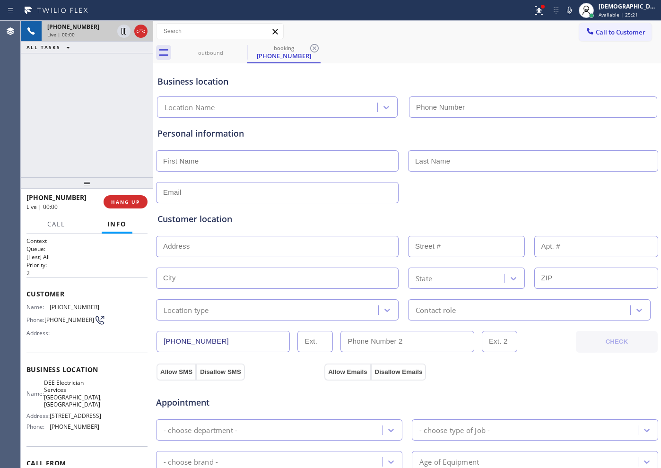
type input "[PHONE_NUMBER]"
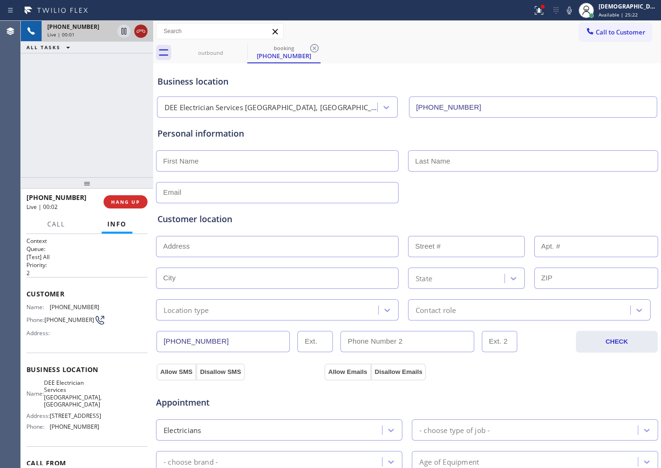
click at [146, 33] on icon at bounding box center [140, 31] width 11 height 11
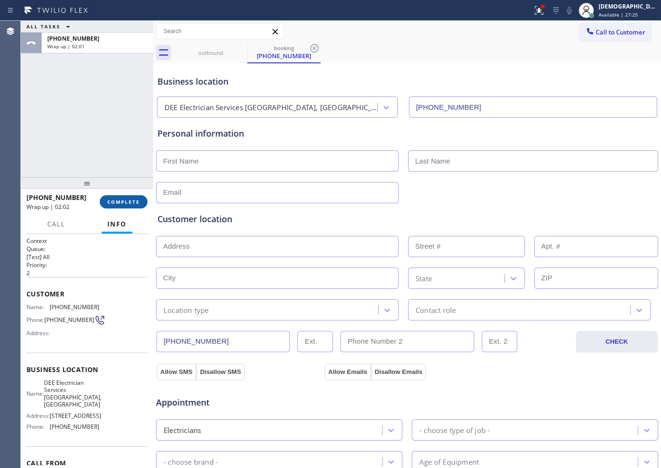
click at [109, 198] on span "COMPLETE" at bounding box center [123, 201] width 33 height 7
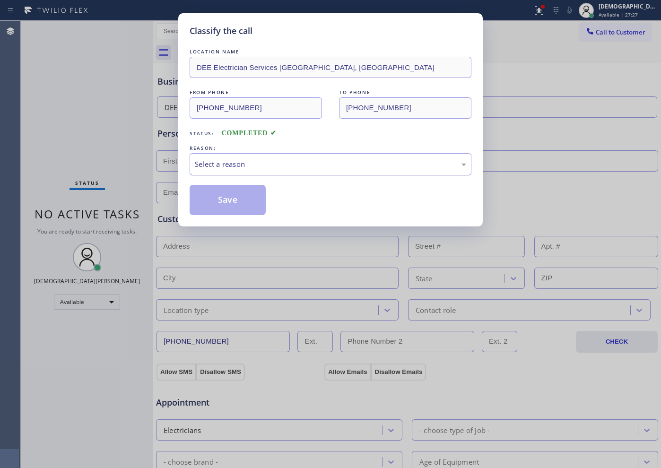
click at [337, 163] on div "Select a reason" at bounding box center [330, 164] width 271 height 11
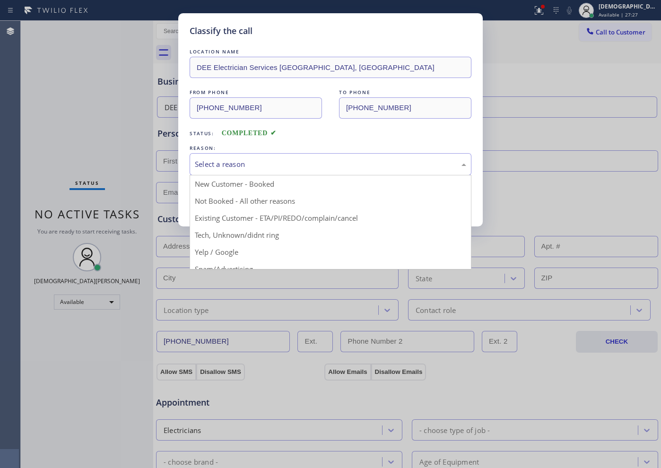
drag, startPoint x: 288, startPoint y: 194, endPoint x: 251, endPoint y: 198, distance: 36.6
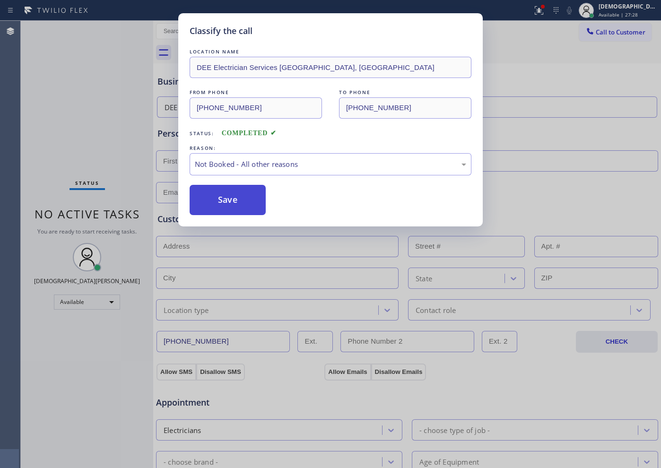
click at [233, 198] on button "Save" at bounding box center [227, 200] width 76 height 30
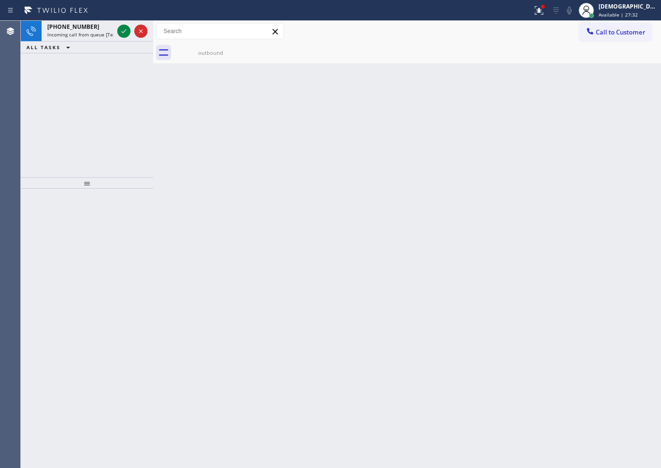
drag, startPoint x: 79, startPoint y: 91, endPoint x: 118, endPoint y: 56, distance: 51.5
click at [79, 90] on div "[PHONE_NUMBER] Incoming call from queue [Test] All ALL TASKS ALL TASKS ACTIVE T…" at bounding box center [87, 99] width 132 height 156
click at [122, 34] on icon at bounding box center [123, 31] width 11 height 11
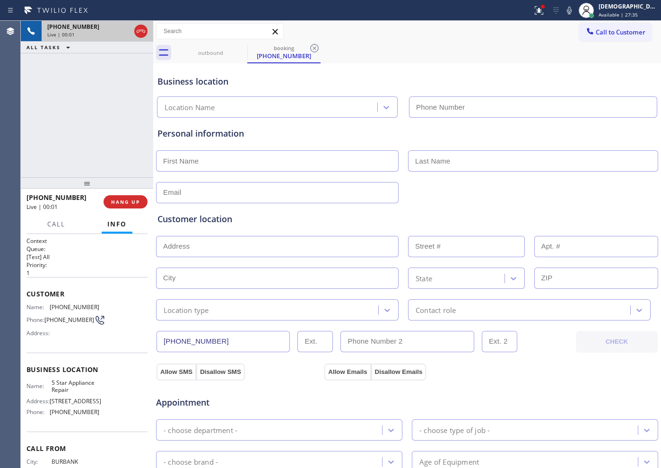
type input "[PHONE_NUMBER]"
click at [120, 33] on icon at bounding box center [123, 31] width 11 height 11
click at [124, 34] on icon at bounding box center [123, 31] width 7 height 7
click at [140, 26] on icon at bounding box center [140, 31] width 11 height 11
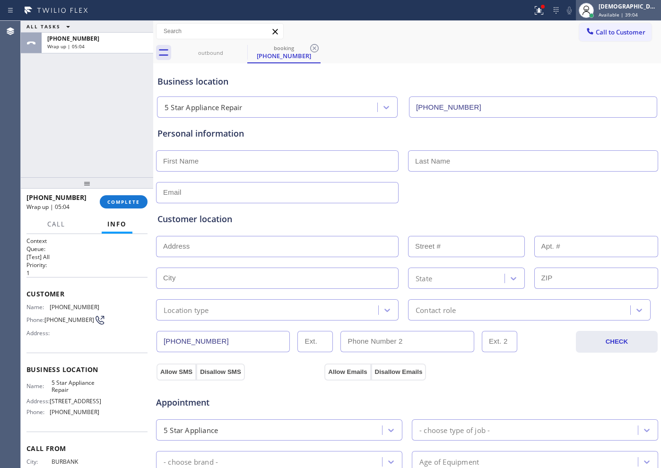
click at [630, 10] on div "[DEMOGRAPHIC_DATA] Cinco Available | 39:04" at bounding box center [628, 10] width 64 height 17
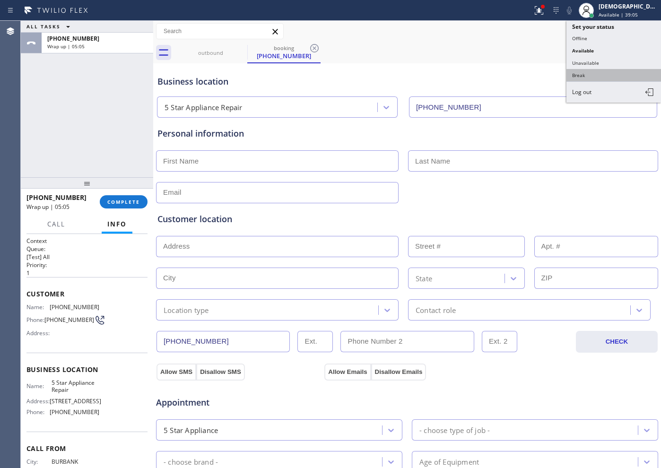
click at [593, 76] on button "Break" at bounding box center [613, 75] width 95 height 12
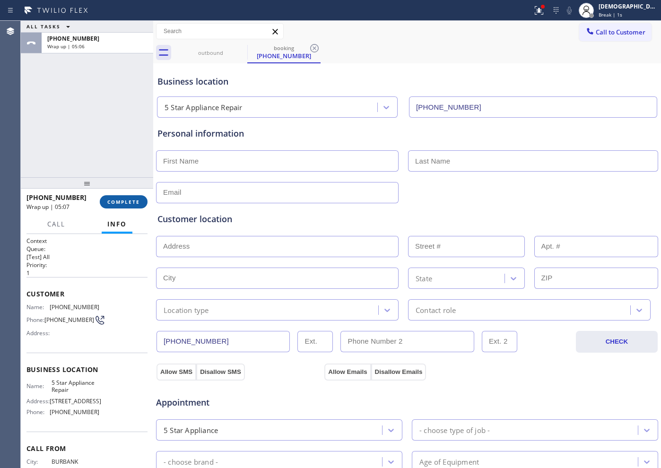
click at [113, 206] on button "COMPLETE" at bounding box center [124, 201] width 48 height 13
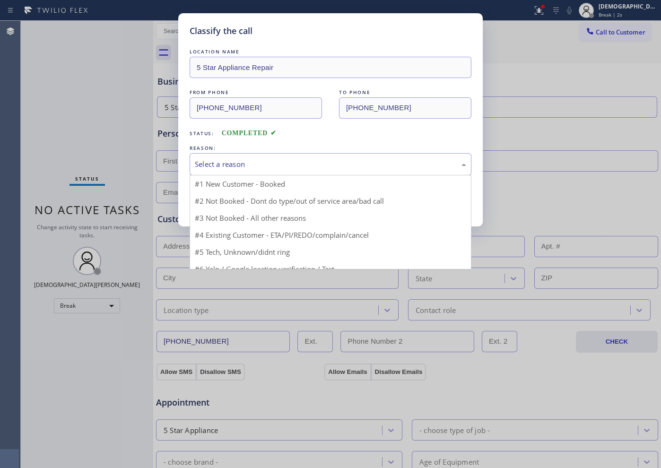
click at [231, 162] on div "Select a reason" at bounding box center [330, 164] width 271 height 11
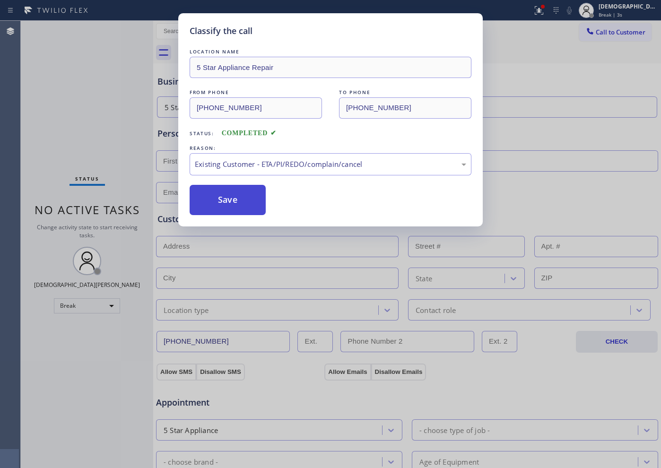
click at [223, 214] on button "Save" at bounding box center [227, 200] width 76 height 30
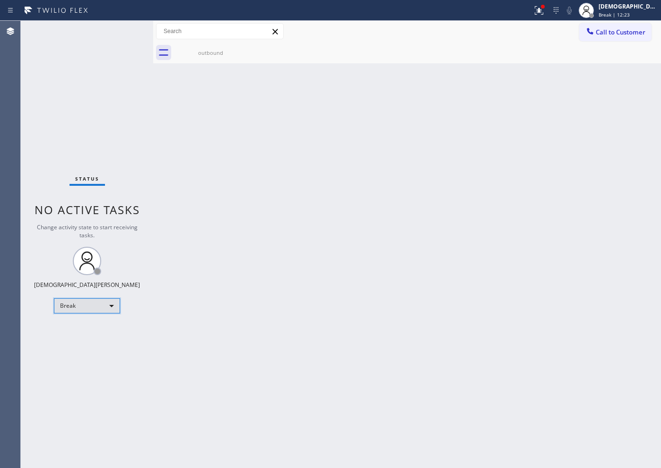
click at [87, 303] on div "Break" at bounding box center [87, 305] width 66 height 15
click at [80, 334] on li "Available" at bounding box center [86, 330] width 64 height 11
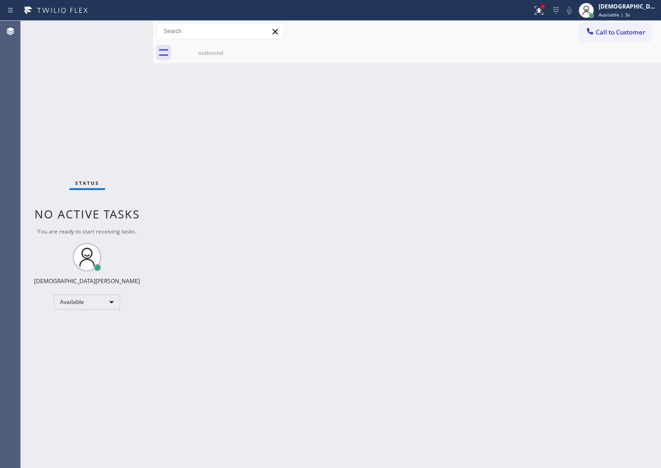
drag, startPoint x: 15, startPoint y: 132, endPoint x: 27, endPoint y: 138, distance: 14.0
click at [15, 131] on div "Agent Desktop" at bounding box center [10, 244] width 20 height 447
click at [95, 142] on div "Status No active tasks You are ready to start receiving tasks. Christian Cinco …" at bounding box center [87, 244] width 132 height 447
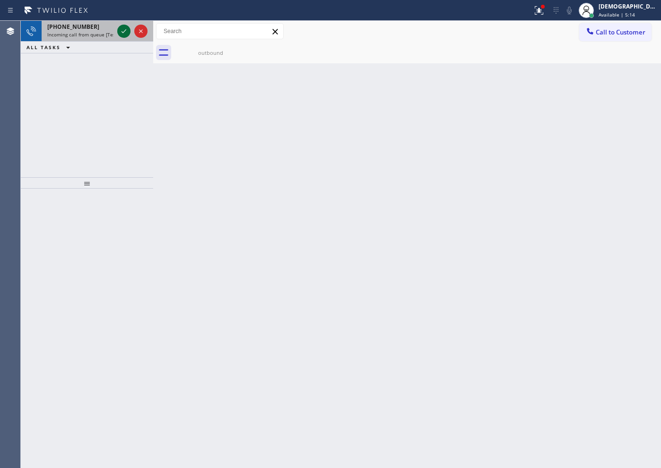
click at [123, 32] on icon at bounding box center [123, 31] width 5 height 4
click at [92, 86] on div "[PHONE_NUMBER] Incoming call from queue [Test] All ALL TASKS ALL TASKS ACTIVE T…" at bounding box center [87, 99] width 132 height 156
click at [120, 29] on icon at bounding box center [123, 31] width 11 height 11
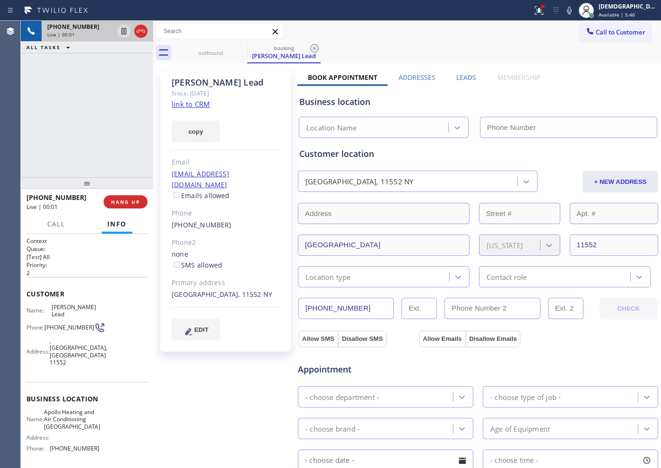
type input "[PHONE_NUMBER]"
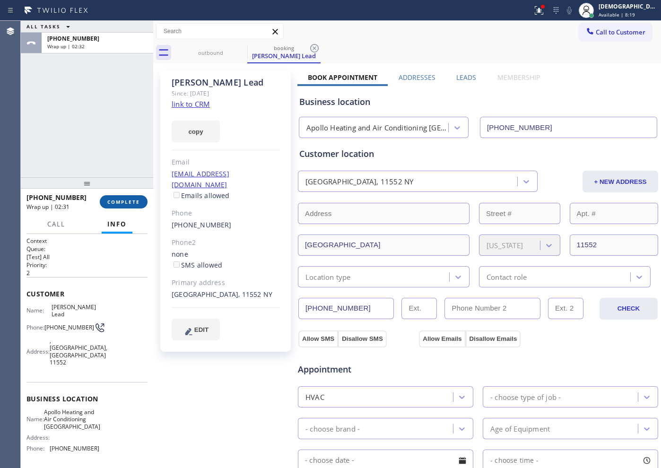
click at [125, 202] on span "COMPLETE" at bounding box center [123, 201] width 33 height 7
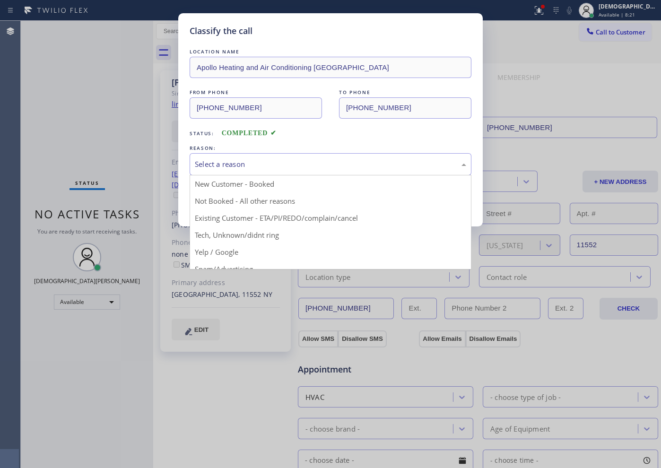
click at [223, 159] on div "Select a reason" at bounding box center [330, 164] width 271 height 11
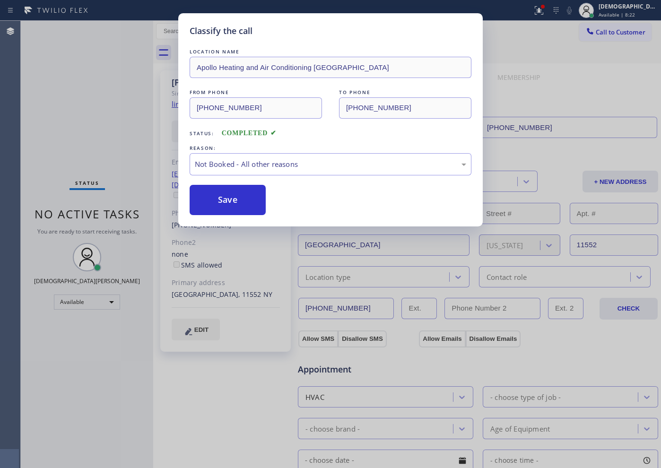
click at [214, 203] on button "Save" at bounding box center [227, 200] width 76 height 30
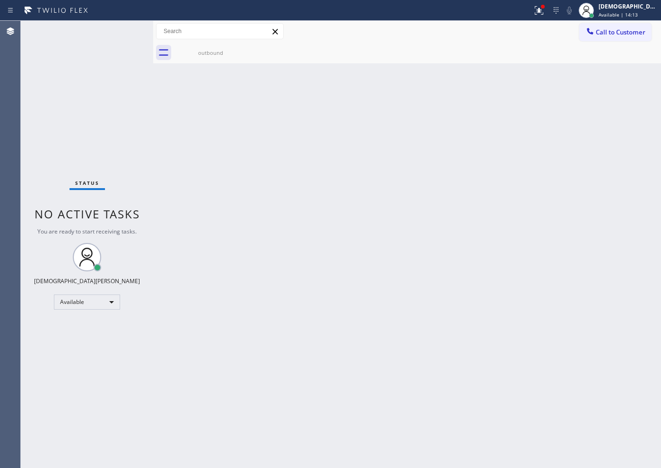
click at [94, 87] on div "Status No active tasks You are ready to start receiving tasks. Christian Cinco …" at bounding box center [87, 244] width 132 height 447
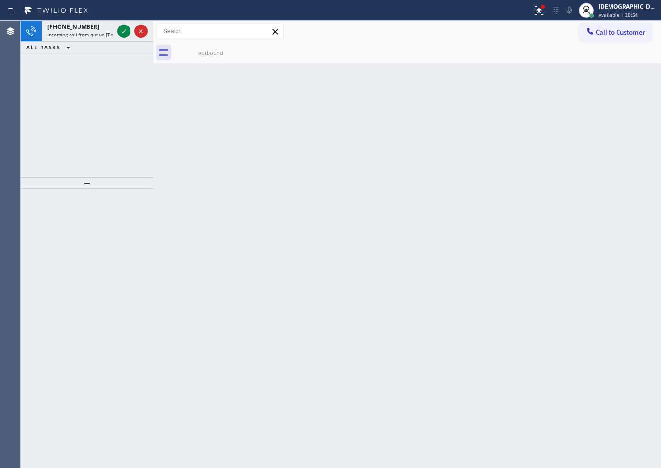
click at [105, 127] on div "[PHONE_NUMBER] Incoming call from queue [Test] All ALL TASKS ALL TASKS ACTIVE T…" at bounding box center [87, 99] width 132 height 156
click at [119, 29] on icon at bounding box center [123, 31] width 11 height 11
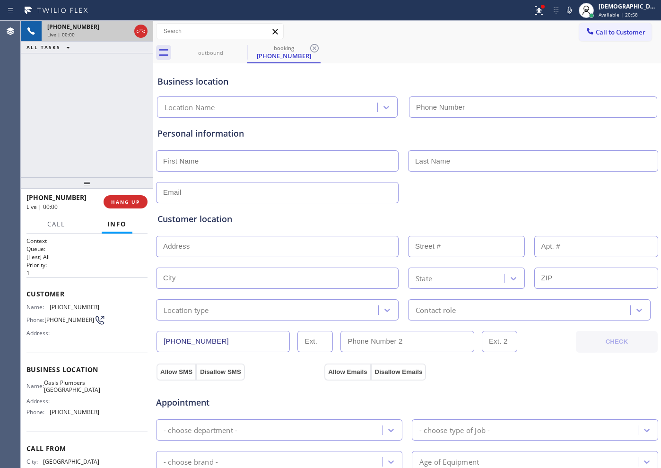
type input "[PHONE_NUMBER]"
click at [124, 35] on icon at bounding box center [123, 31] width 11 height 11
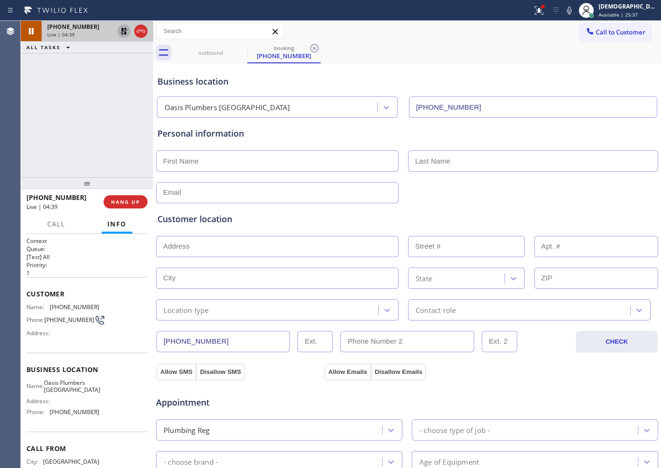
click at [124, 32] on icon at bounding box center [123, 31] width 11 height 11
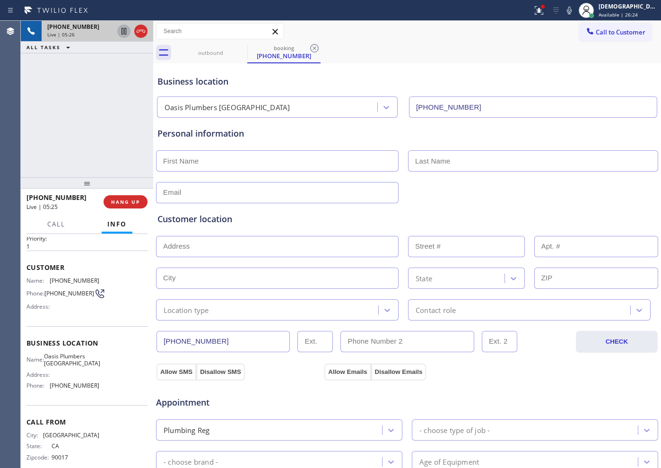
scroll to position [41, 0]
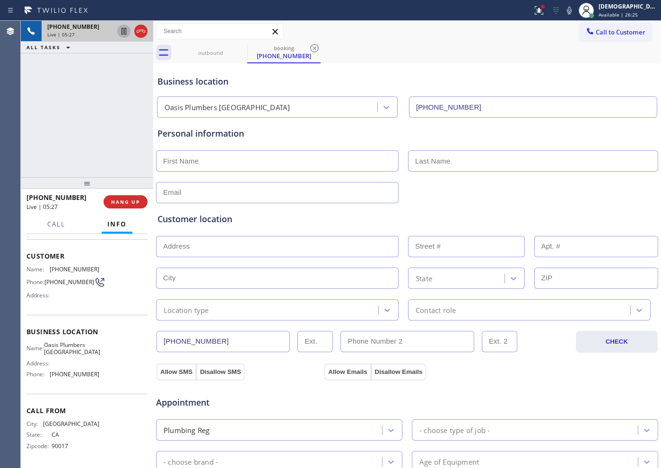
drag, startPoint x: 232, startPoint y: 343, endPoint x: 155, endPoint y: 341, distance: 77.1
click at [155, 341] on div "[PHONE_NUMBER] Live | 05:27 ALL TASKS ALL TASKS ACTIVE TASKS TASKS IN WRAP UP […" at bounding box center [341, 244] width 640 height 447
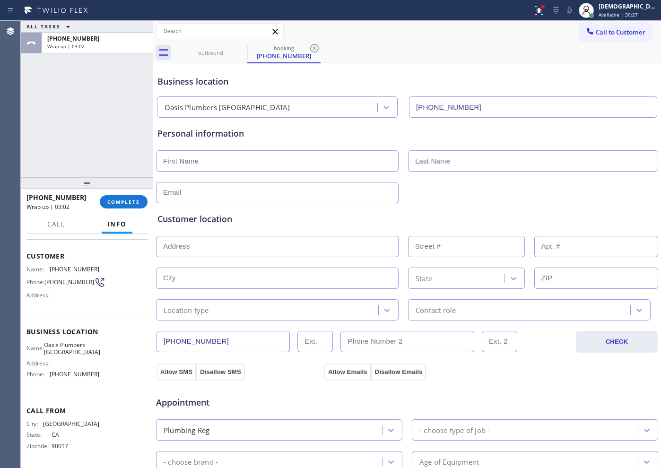
click at [214, 169] on input "text" at bounding box center [277, 160] width 242 height 21
paste input "[PERSON_NAME]"
type input "[PERSON_NAME]"
click at [453, 163] on input "text" at bounding box center [533, 160] width 250 height 21
paste input "[PERSON_NAME]"
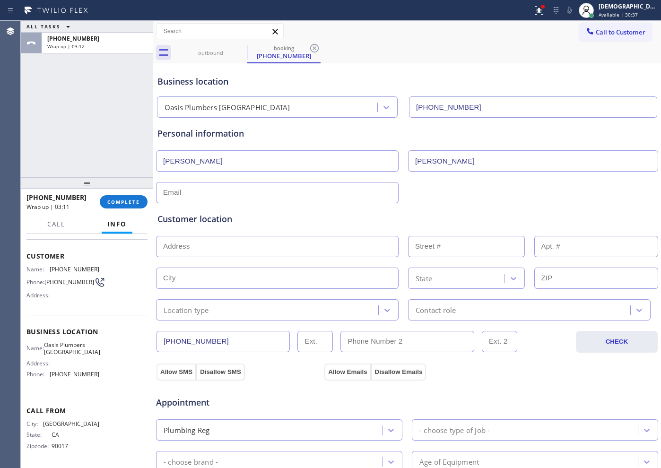
type input "[PERSON_NAME]"
click at [277, 189] on input "text" at bounding box center [277, 192] width 242 height 21
paste input "[EMAIL_ADDRESS][DOMAIN_NAME]"
drag, startPoint x: 164, startPoint y: 191, endPoint x: 170, endPoint y: 199, distance: 9.5
click at [164, 191] on input "[EMAIL_ADDRESS][DOMAIN_NAME]" at bounding box center [277, 192] width 242 height 21
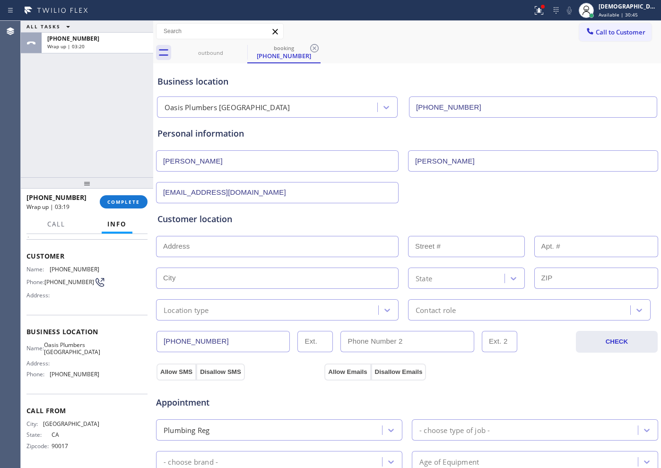
type input "[EMAIL_ADDRESS][DOMAIN_NAME]"
click at [198, 240] on input "text" at bounding box center [277, 246] width 242 height 21
paste input "[STREET_ADDRESS]"
click at [281, 276] on input "text" at bounding box center [277, 277] width 242 height 21
click at [289, 243] on input "[STREET_ADDRESS]" at bounding box center [277, 246] width 242 height 21
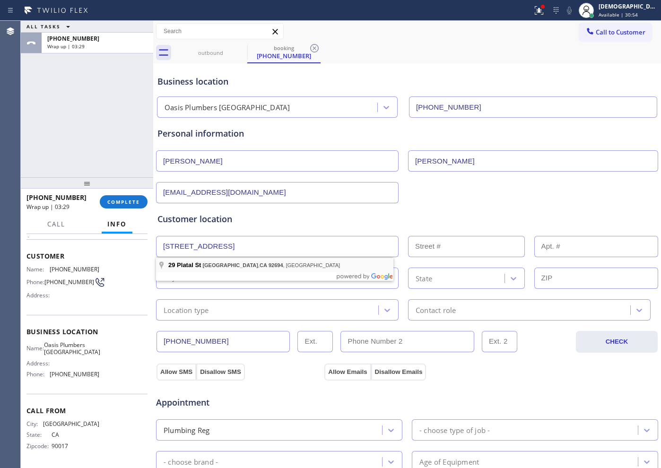
type input "[STREET_ADDRESS]"
type input "29"
type input "[GEOGRAPHIC_DATA]"
type input "92694"
click at [236, 307] on div "Location type" at bounding box center [268, 309] width 219 height 17
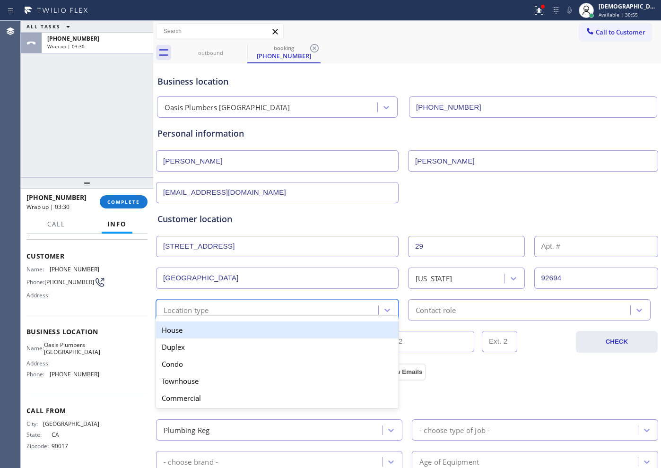
click at [230, 326] on div "House" at bounding box center [277, 329] width 242 height 17
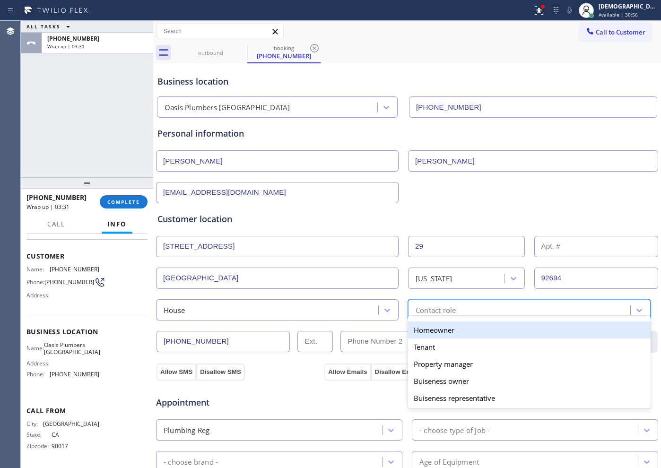
click at [465, 310] on div "Contact role" at bounding box center [520, 309] width 219 height 17
click at [443, 333] on div "Homeowner" at bounding box center [529, 329] width 242 height 17
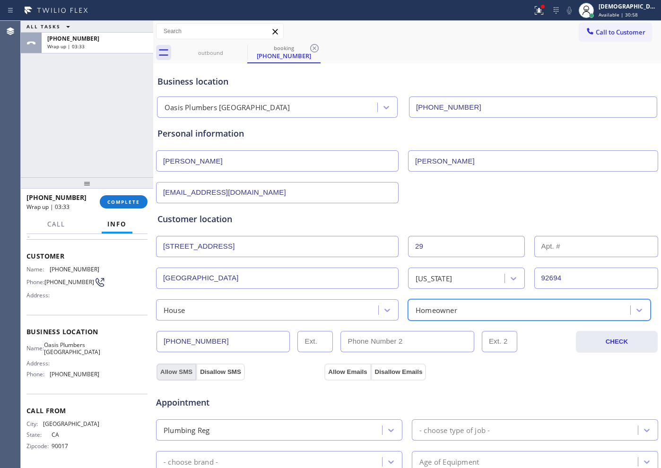
click at [187, 375] on button "Allow SMS" at bounding box center [176, 371] width 40 height 17
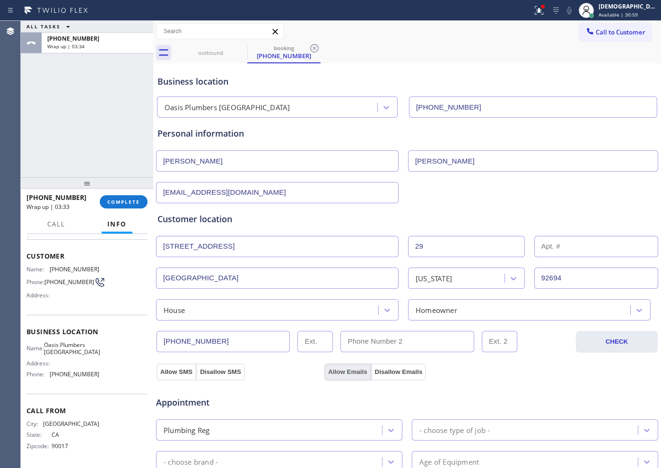
click at [339, 371] on button "Allow Emails" at bounding box center [347, 371] width 46 height 17
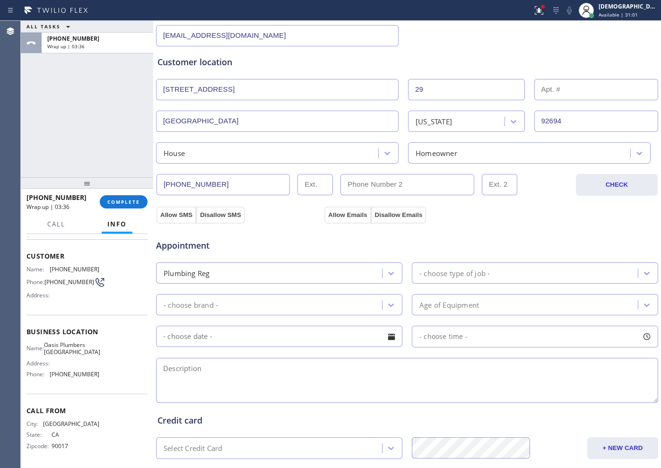
scroll to position [177, 0]
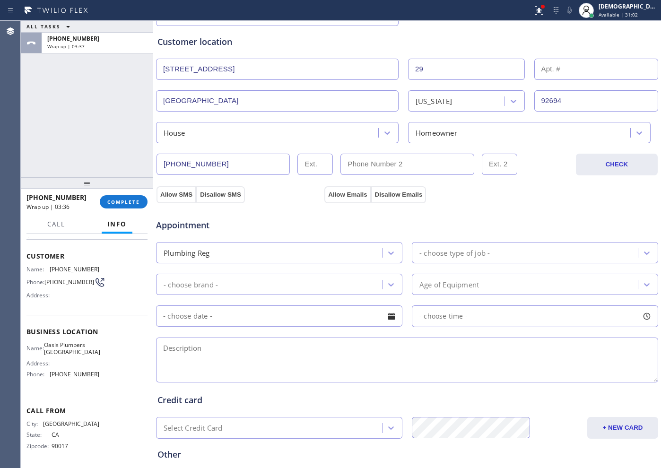
click at [442, 256] on div "- choose type of job -" at bounding box center [454, 252] width 70 height 11
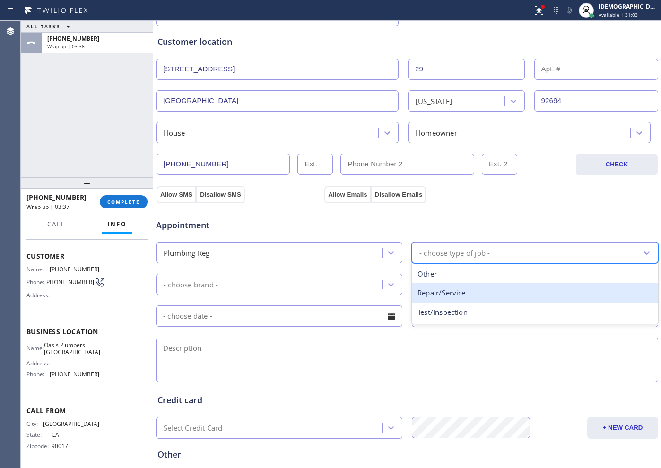
click at [441, 288] on div "Repair/Service" at bounding box center [535, 292] width 246 height 19
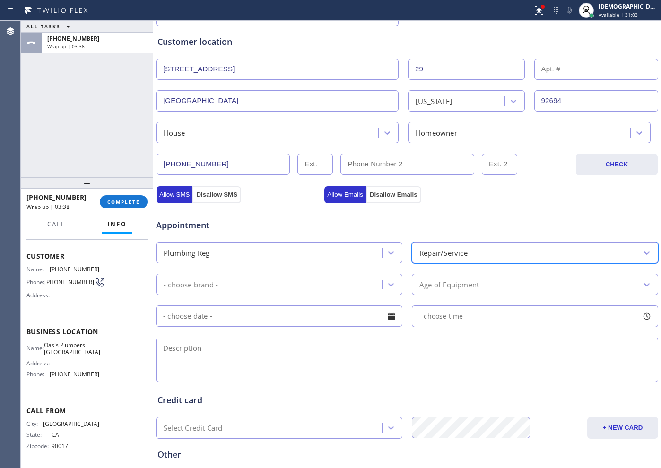
click at [359, 281] on div "- choose brand -" at bounding box center [270, 284] width 223 height 17
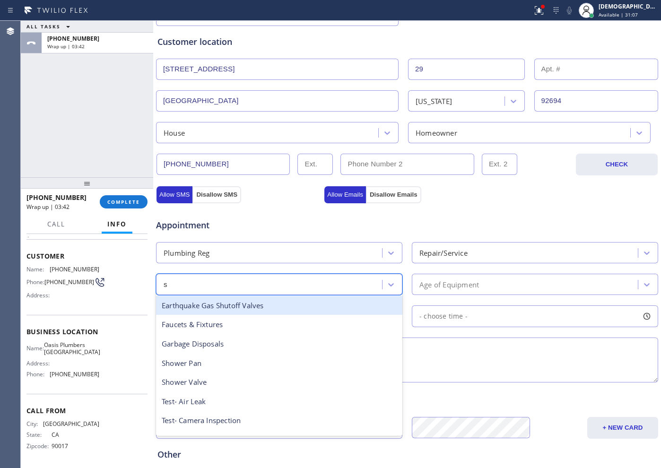
type input "si"
click at [289, 301] on div "Toilet/Sink" at bounding box center [279, 305] width 246 height 19
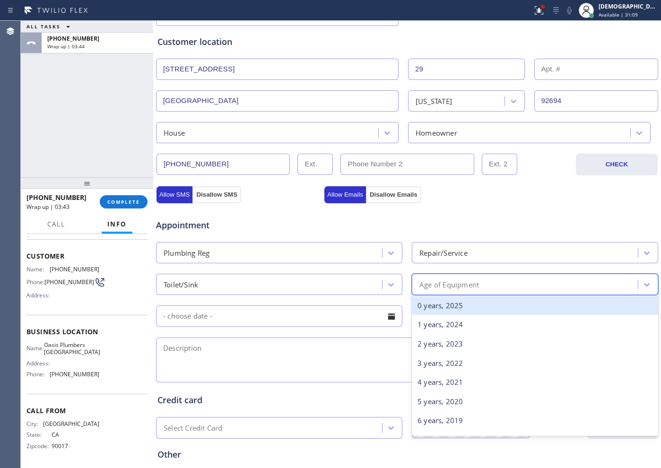
click at [465, 284] on div "Age of Equipment" at bounding box center [449, 284] width 60 height 11
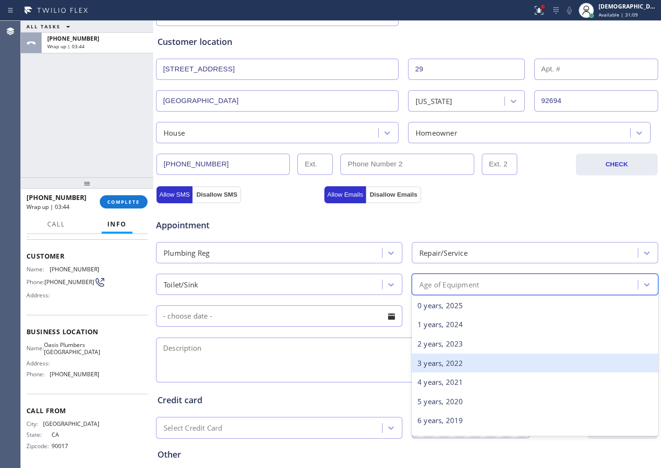
click at [442, 372] on div "4 years, 2021" at bounding box center [535, 381] width 246 height 19
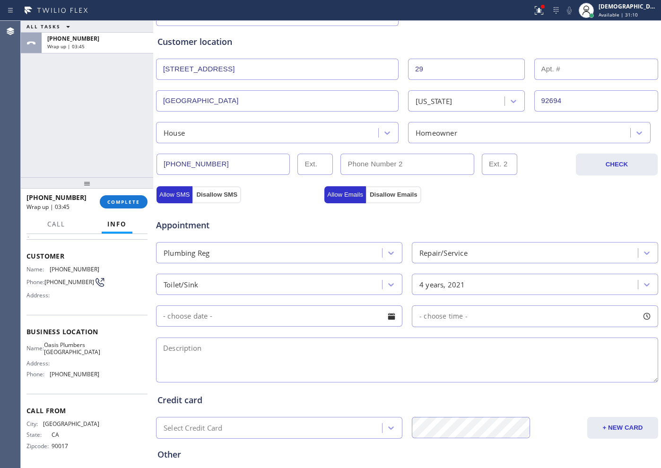
click at [325, 322] on input "text" at bounding box center [279, 315] width 246 height 21
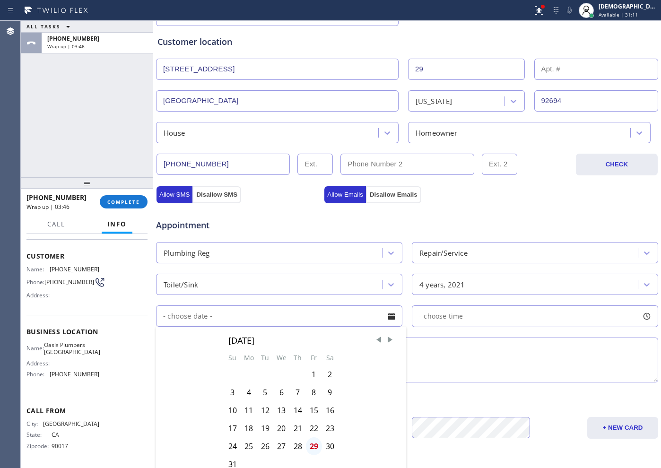
click at [312, 445] on div "29" at bounding box center [314, 446] width 16 height 18
type input "[DATE]"
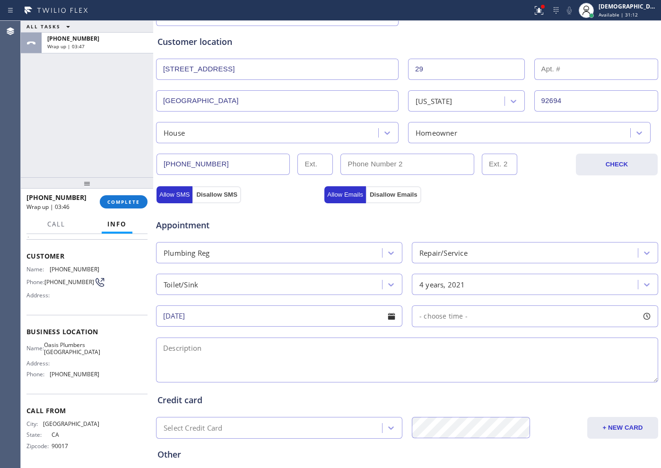
click at [452, 311] on span "- choose time -" at bounding box center [443, 315] width 48 height 9
drag, startPoint x: 421, startPoint y: 373, endPoint x: 588, endPoint y: 377, distance: 167.3
click at [591, 377] on div at bounding box center [596, 374] width 11 height 20
drag, startPoint x: 417, startPoint y: 372, endPoint x: 540, endPoint y: 375, distance: 122.4
click at [540, 375] on div at bounding box center [543, 374] width 11 height 20
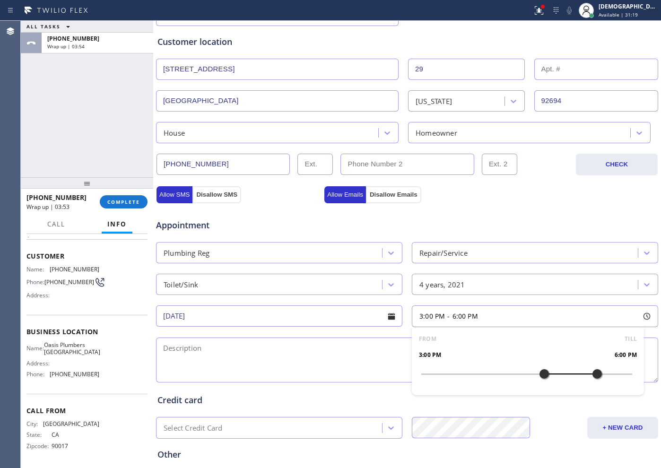
click at [492, 204] on div "Appointment Plumbing Reg Repair/Service Toilet/Sink 4 years, 2021 [DATE] 3:00 P…" at bounding box center [406, 293] width 503 height 181
click at [298, 364] on textarea at bounding box center [407, 359] width 502 height 45
click at [70, 157] on div "ALL TASKS ALL TASKS ACTIVE TASKS TASKS IN WRAP UP [PHONE_NUMBER] Wrap up | 04:37" at bounding box center [87, 99] width 132 height 156
click at [241, 342] on textarea "3-6 / no scf /" at bounding box center [407, 359] width 502 height 45
paste textarea "sink is backing up"
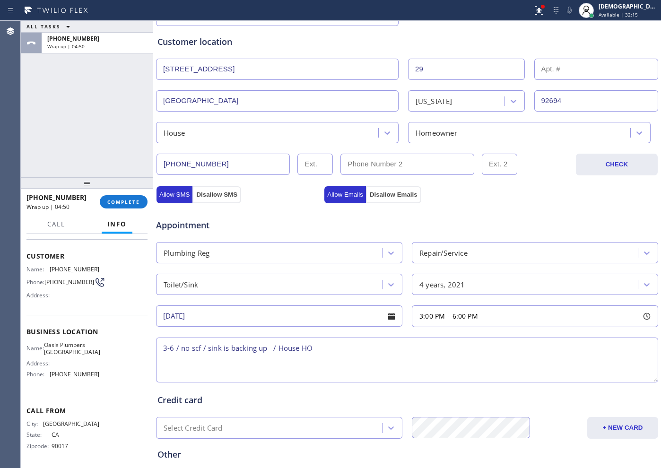
click at [403, 336] on div "3-6 / no scf / sink is backing up / House HO" at bounding box center [407, 359] width 504 height 49
click at [403, 344] on textarea "3-6 / no scf / sink is backing up / House HO" at bounding box center [407, 359] width 502 height 45
paste textarea "[STREET_ADDRESS]"
drag, startPoint x: 95, startPoint y: 355, endPoint x: 300, endPoint y: 355, distance: 205.1
click at [49, 346] on div "Name: Oasis Plumbers [GEOGRAPHIC_DATA] Address: Phone: [PHONE_NUMBER]" at bounding box center [86, 361] width 121 height 41
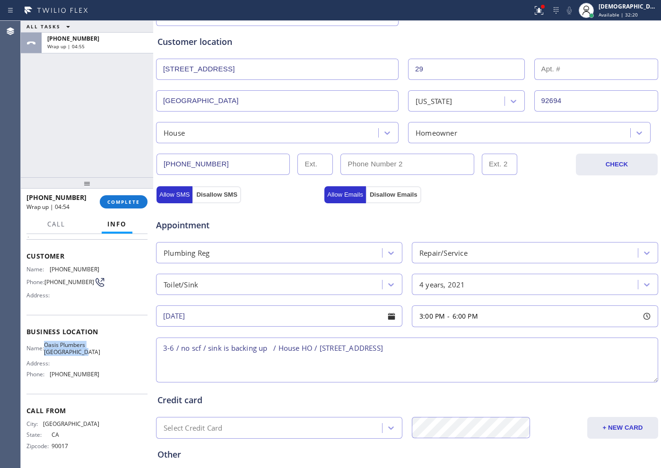
copy div "Oasis Plumbers [GEOGRAPHIC_DATA]"
click at [459, 348] on textarea "3-6 / no scf / sink is backing up / House HO / [STREET_ADDRESS]" at bounding box center [407, 359] width 502 height 45
paste textarea "Oasis Plumbers [GEOGRAPHIC_DATA]"
click at [327, 357] on textarea "3-6 / no scf / sink is backing up / House HO / [STREET_ADDRESS] / [GEOGRAPHIC_D…" at bounding box center [407, 359] width 502 height 45
paste textarea "Please call customer 30 minutes prior to arrival"
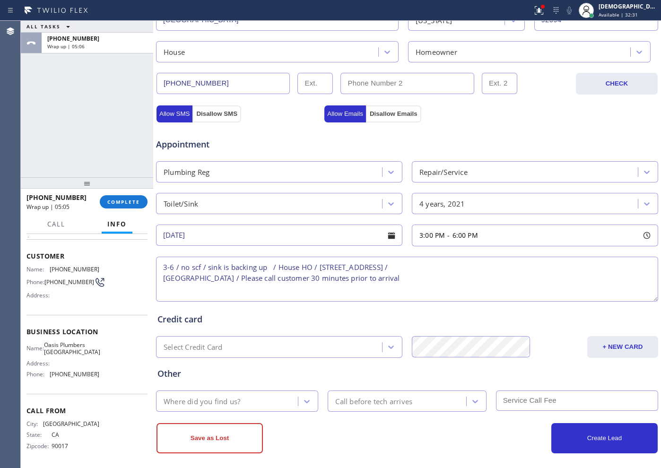
scroll to position [265, 0]
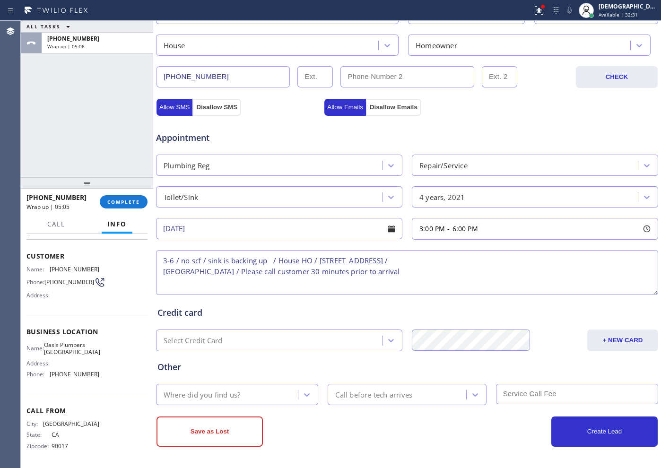
type textarea "3-6 / no scf / sink is backing up / House HO / [STREET_ADDRESS] / [GEOGRAPHIC_D…"
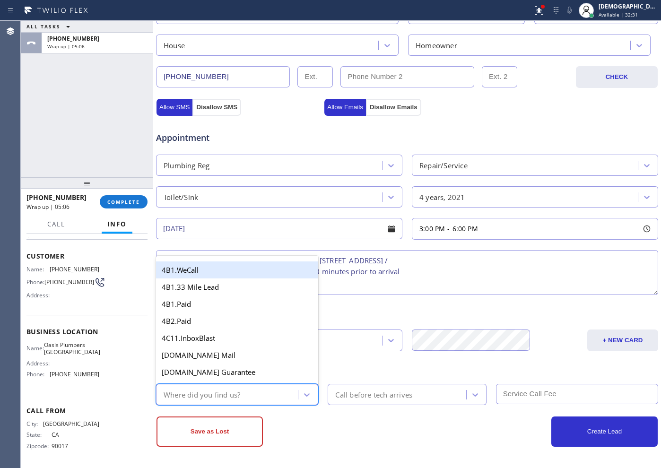
click at [261, 386] on div "Where did you find us?" at bounding box center [228, 394] width 139 height 17
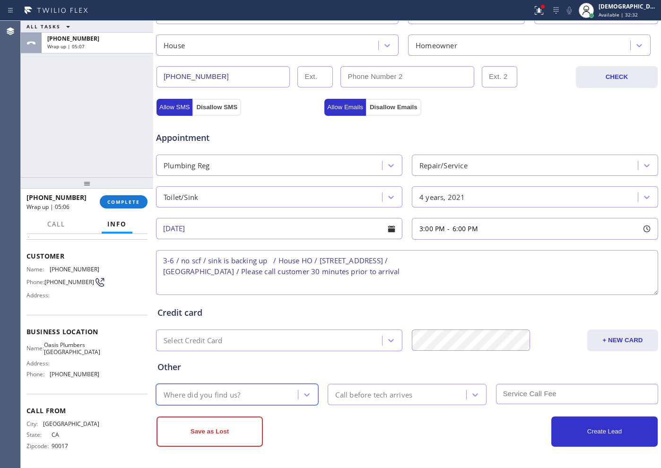
click at [260, 395] on div "Where did you find us?" at bounding box center [228, 394] width 139 height 17
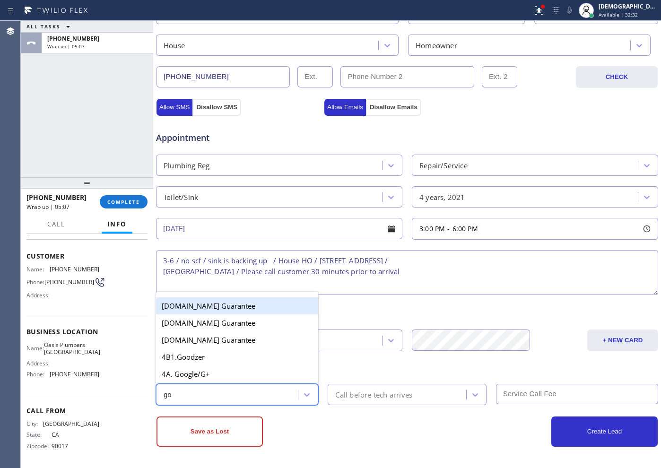
type input "goo"
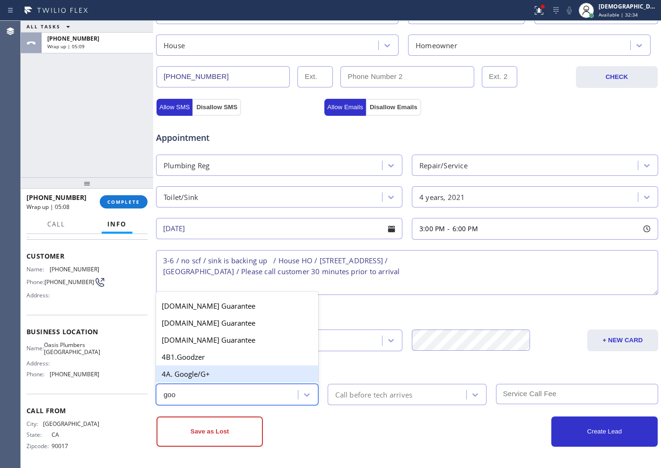
click at [226, 373] on div "4A. Google/G+" at bounding box center [237, 373] width 162 height 17
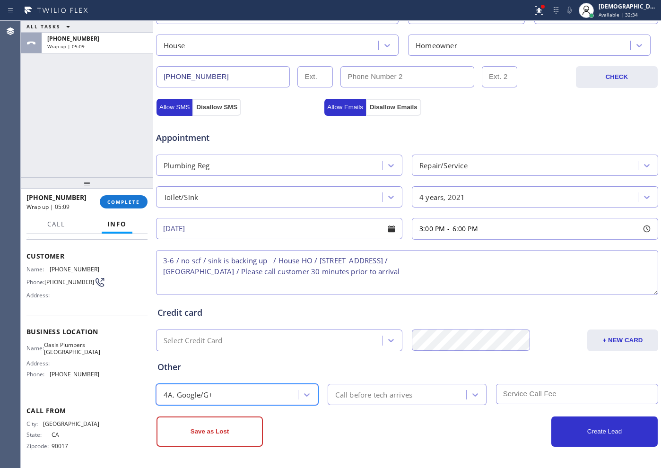
click at [352, 399] on div "Call before tech arrives" at bounding box center [373, 394] width 77 height 11
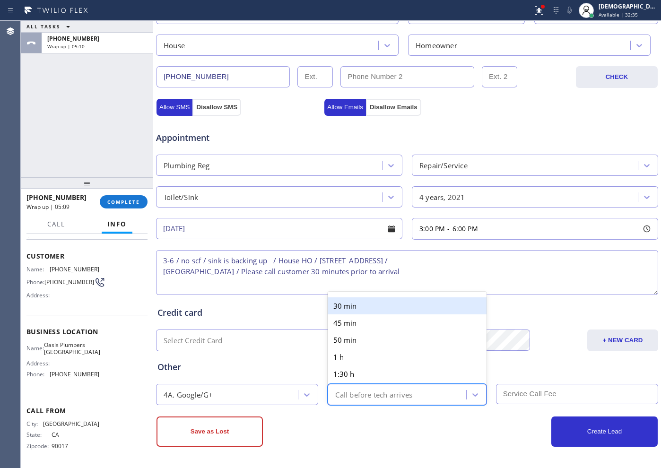
type input "30"
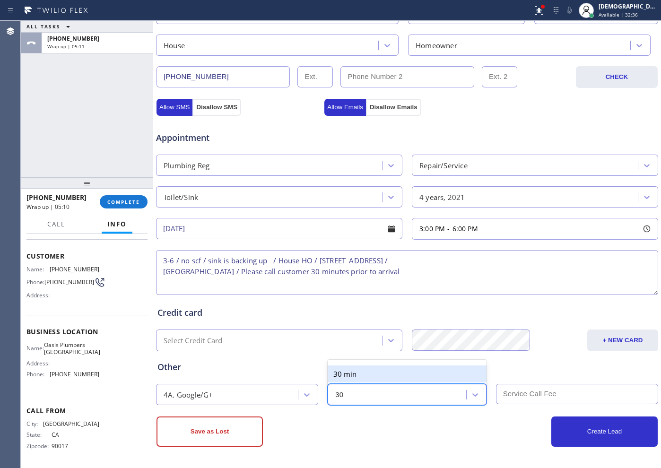
click at [375, 371] on div "30 min" at bounding box center [406, 373] width 158 height 17
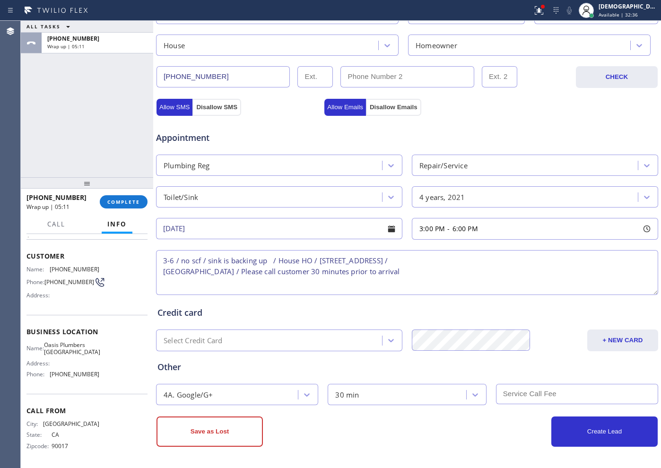
click at [522, 390] on input "text" at bounding box center [577, 394] width 162 height 20
type input "0"
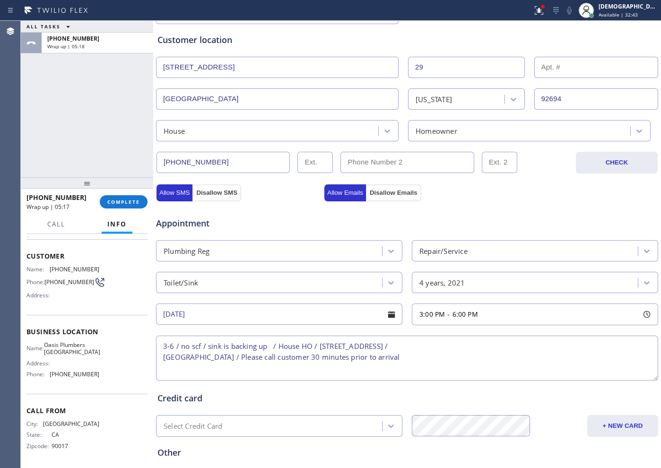
scroll to position [28, 0]
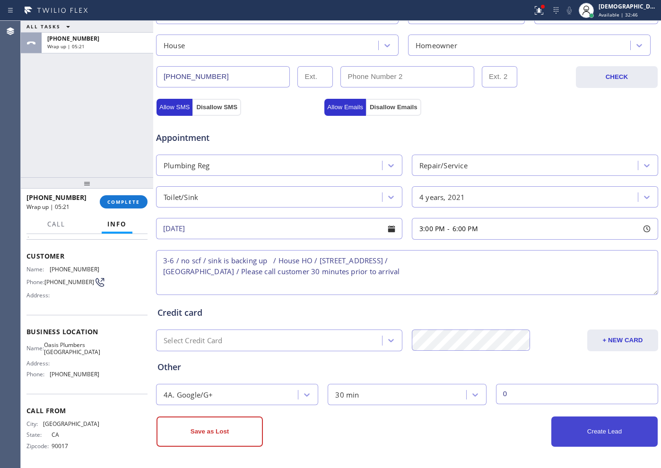
click at [555, 424] on button "Create Lead" at bounding box center [604, 431] width 106 height 30
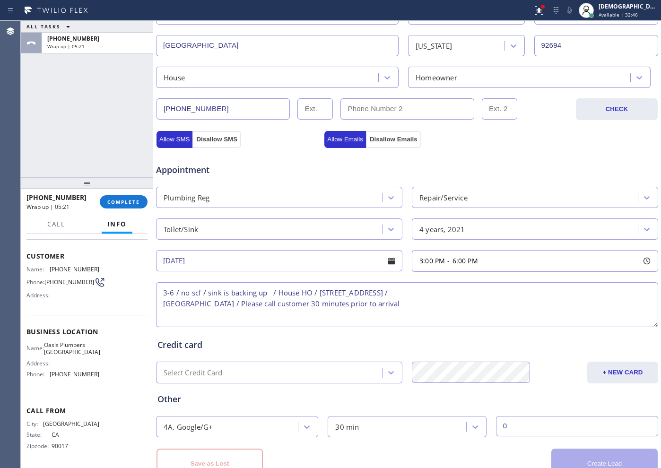
scroll to position [297, 0]
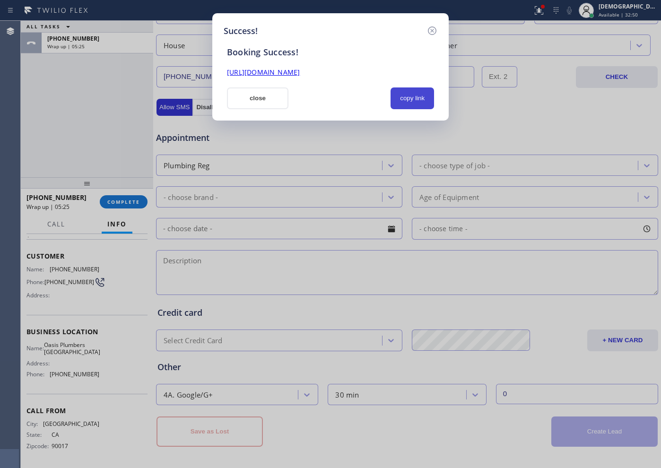
click at [411, 96] on button "copy link" at bounding box center [411, 98] width 43 height 22
click at [300, 70] on link "[URL][DOMAIN_NAME]" at bounding box center [263, 72] width 73 height 9
click at [274, 99] on button "close" at bounding box center [257, 98] width 61 height 22
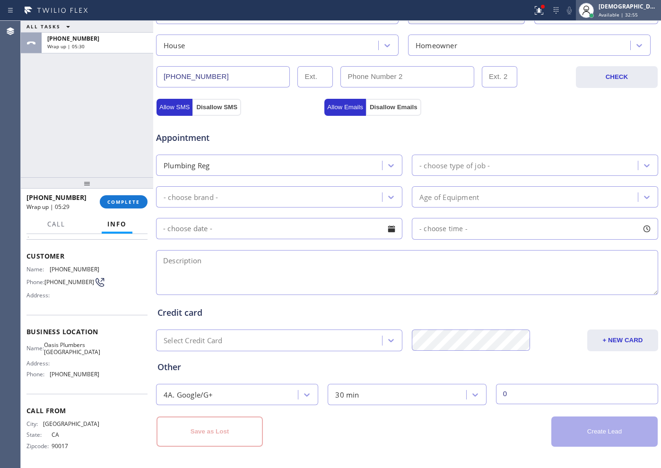
click at [621, 12] on span "Available | 32:55" at bounding box center [617, 14] width 39 height 7
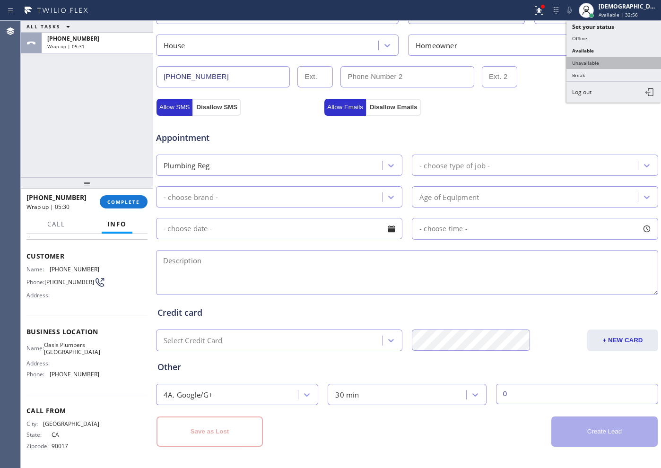
click at [597, 65] on button "Unavailable" at bounding box center [613, 63] width 95 height 12
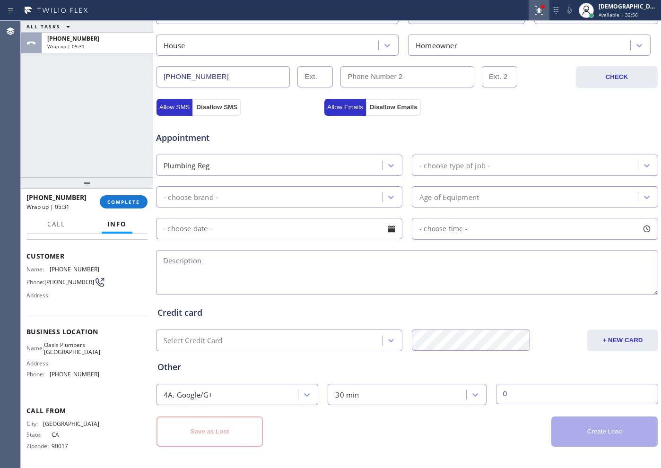
click at [544, 15] on icon at bounding box center [538, 10] width 11 height 11
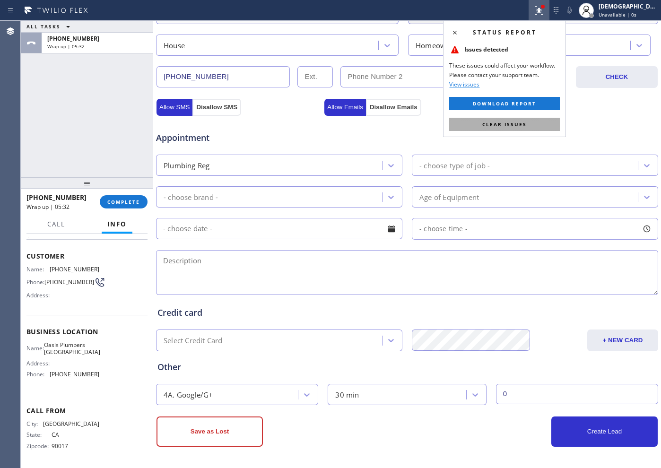
click at [525, 128] on button "Clear issues" at bounding box center [504, 124] width 111 height 13
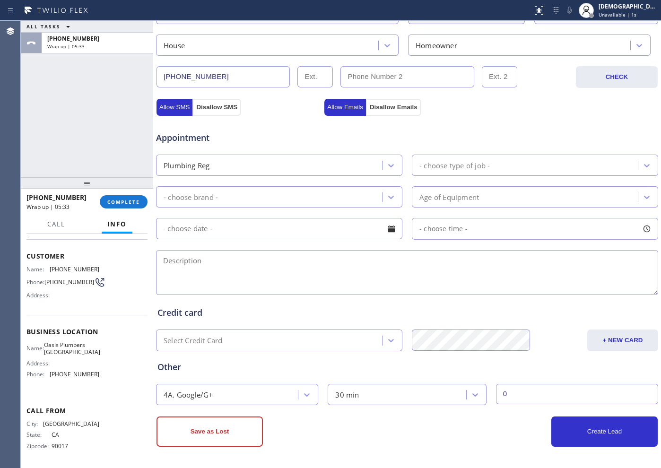
click at [123, 214] on div "[PHONE_NUMBER] Wrap up | 05:33 COMPLETE" at bounding box center [87, 202] width 132 height 26
click at [127, 208] on div "[PHONE_NUMBER] Wrap up | 05:33 COMPLETE" at bounding box center [86, 201] width 121 height 25
click at [134, 204] on span "COMPLETE" at bounding box center [123, 201] width 33 height 7
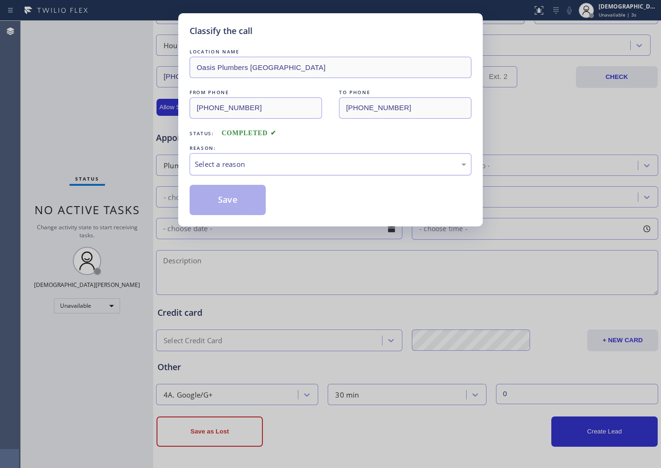
click at [240, 174] on div "Select a reason" at bounding box center [330, 164] width 282 height 22
click at [224, 193] on button "Save" at bounding box center [227, 200] width 76 height 30
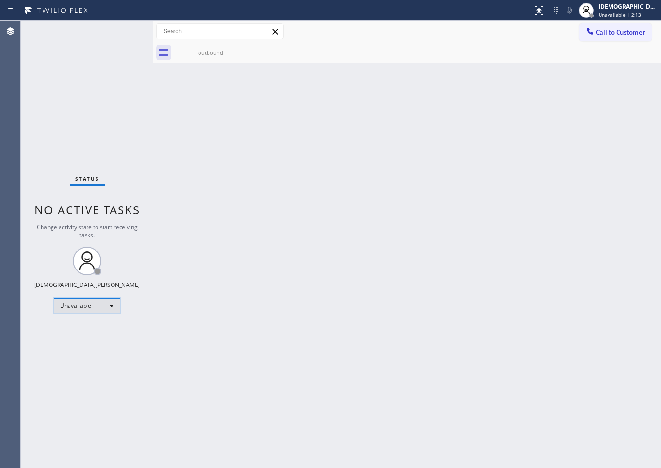
click at [96, 306] on div "Unavailable" at bounding box center [87, 305] width 66 height 15
click at [90, 329] on li "Available" at bounding box center [86, 330] width 64 height 11
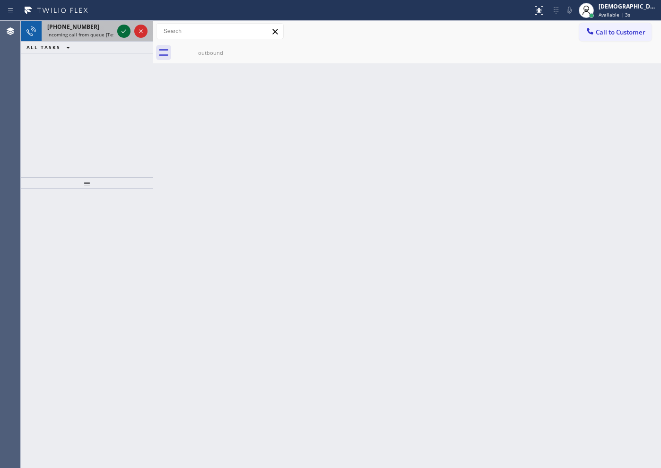
click at [120, 30] on icon at bounding box center [123, 31] width 11 height 11
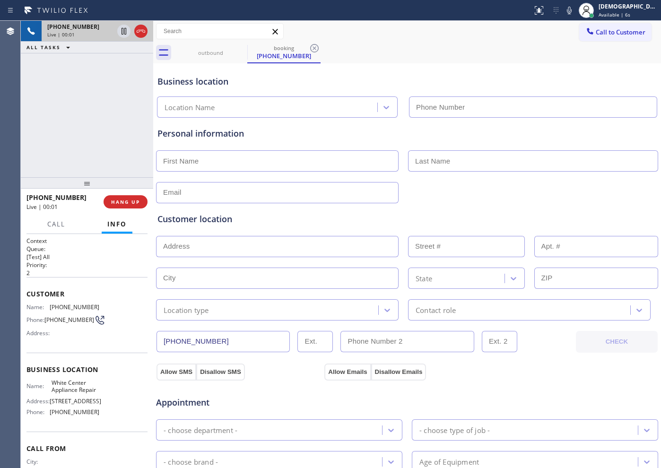
type input "[PHONE_NUMBER]"
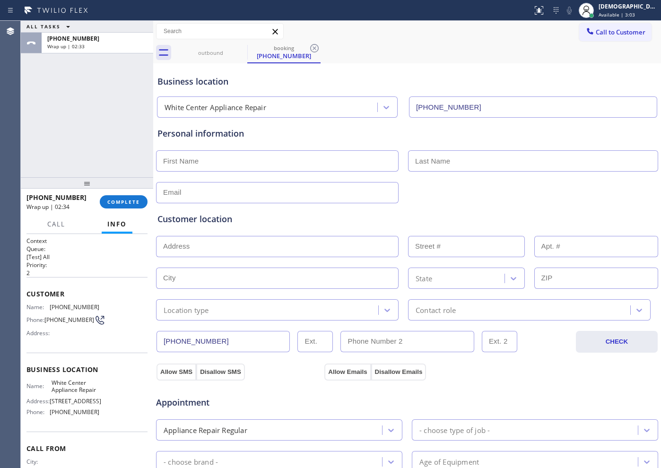
click at [86, 113] on div "ALL TASKS ALL TASKS ACTIVE TASKS TASKS IN WRAP UP [PHONE_NUMBER] Wrap up | 02:33" at bounding box center [87, 99] width 132 height 156
click at [138, 202] on span "COMPLETE" at bounding box center [123, 201] width 33 height 7
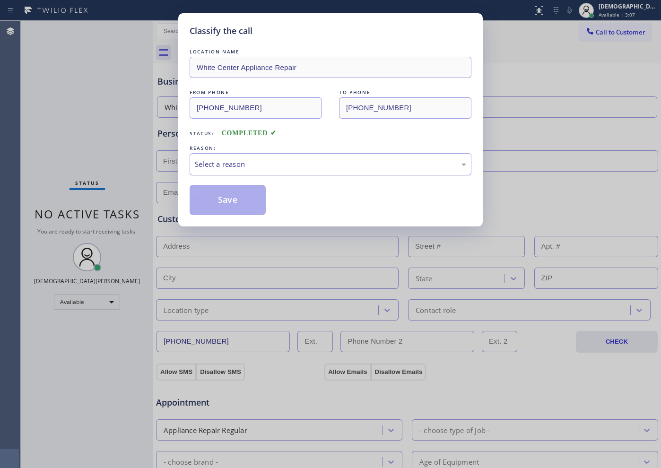
click at [220, 168] on div "Select a reason" at bounding box center [330, 164] width 271 height 11
click at [219, 196] on button "Save" at bounding box center [227, 200] width 76 height 30
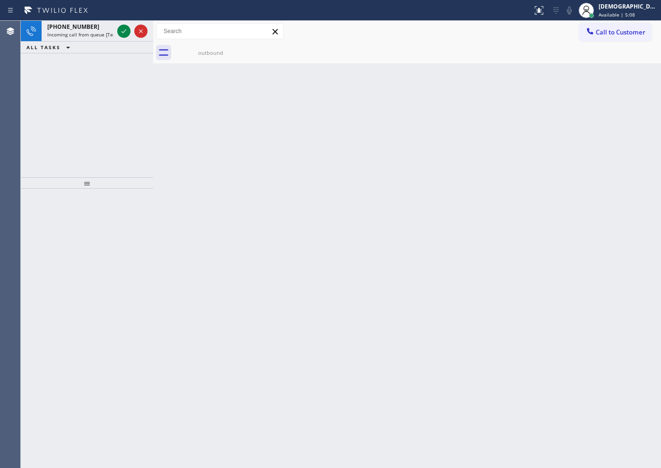
click at [92, 106] on div "[PHONE_NUMBER] Incoming call from queue [Test] All ALL TASKS ALL TASKS ACTIVE T…" at bounding box center [87, 99] width 132 height 156
click at [126, 30] on icon at bounding box center [123, 31] width 11 height 11
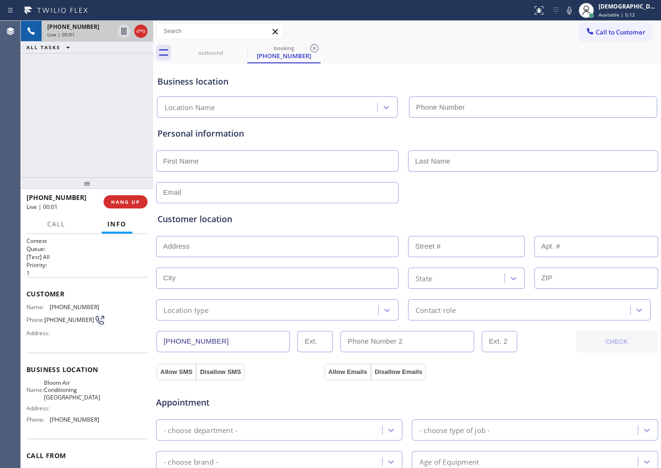
type input "[PHONE_NUMBER]"
click at [144, 33] on div "Live | 03:52" at bounding box center [97, 34] width 100 height 7
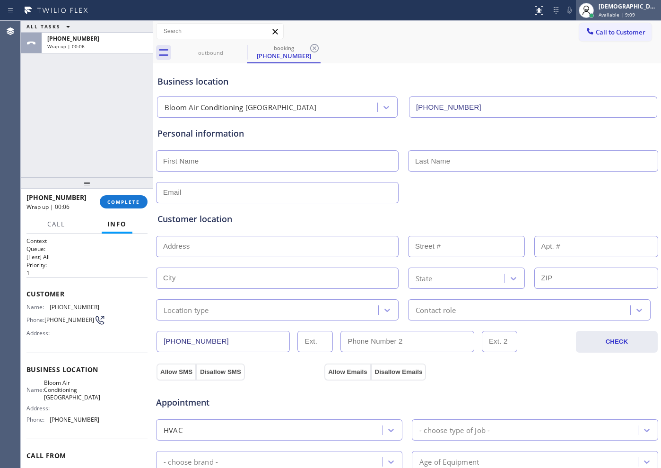
click at [629, 9] on div "[DEMOGRAPHIC_DATA][PERSON_NAME]" at bounding box center [628, 6] width 60 height 8
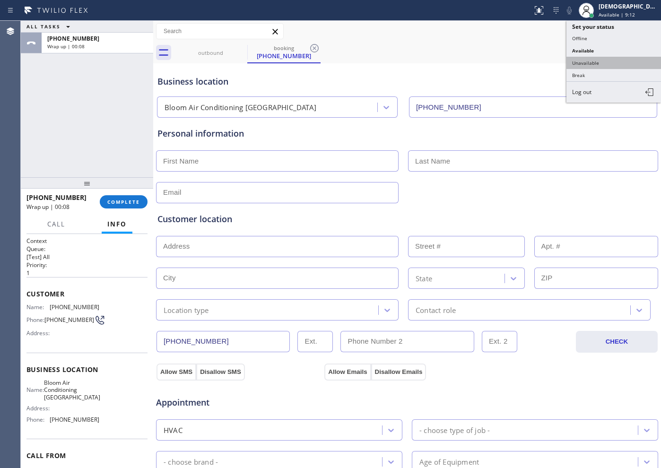
click at [606, 67] on button "Unavailable" at bounding box center [613, 63] width 95 height 12
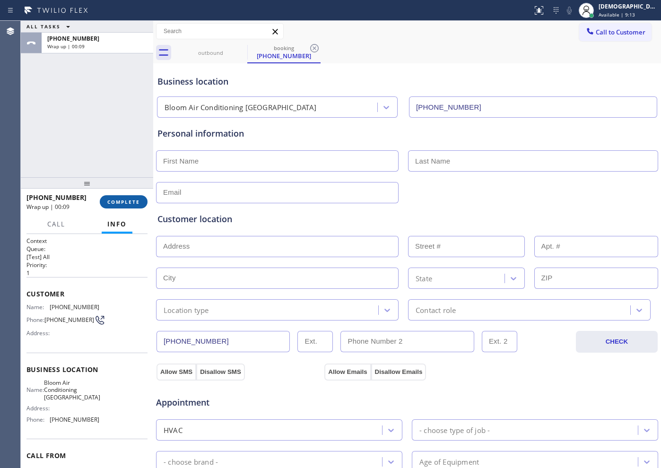
click at [137, 199] on span "COMPLETE" at bounding box center [123, 201] width 33 height 7
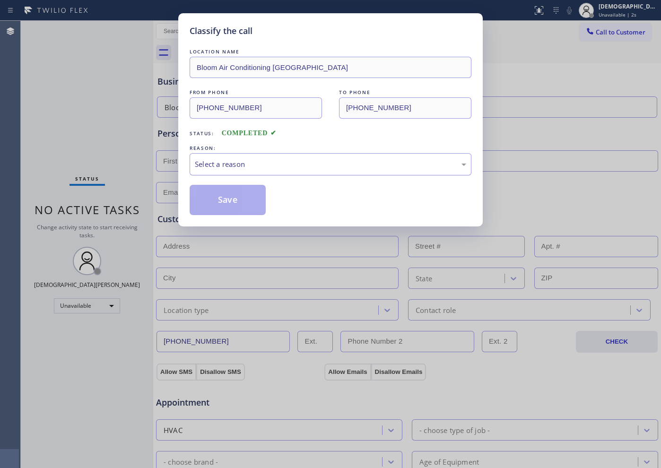
click at [301, 165] on div "Select a reason" at bounding box center [330, 164] width 271 height 11
click at [248, 203] on button "Save" at bounding box center [227, 200] width 76 height 30
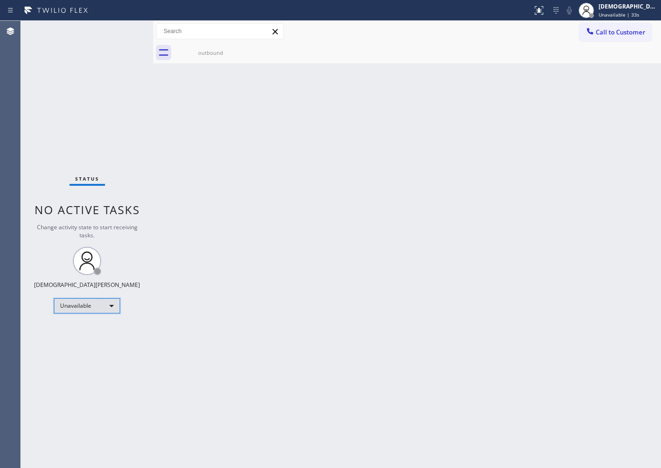
click at [74, 310] on div "Unavailable" at bounding box center [87, 305] width 66 height 15
click at [92, 317] on li "Offline" at bounding box center [86, 318] width 64 height 11
click at [619, 11] on span "Offline | 1s" at bounding box center [611, 14] width 26 height 7
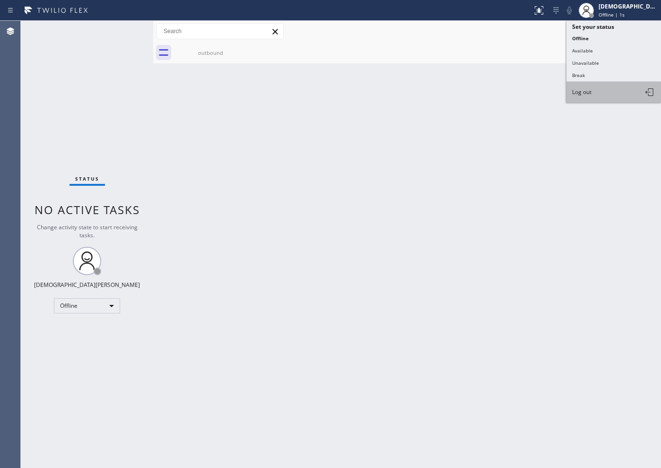
click at [592, 94] on button "Log out" at bounding box center [613, 92] width 95 height 21
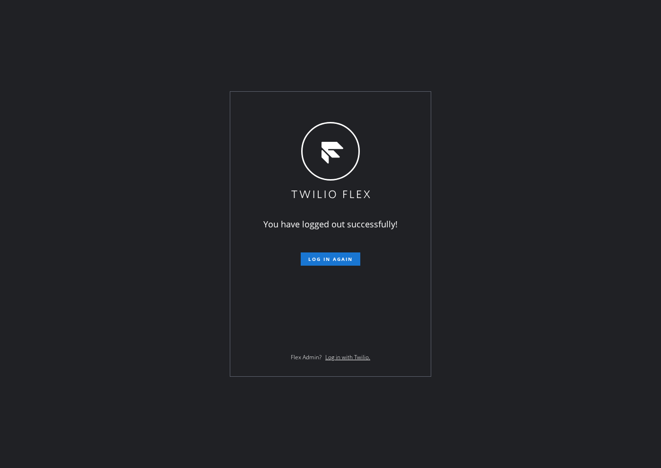
click at [71, 83] on div "You have logged out successfully! Log in again Flex Admin? Log in with Twilio." at bounding box center [330, 234] width 661 height 468
